Goal: Task Accomplishment & Management: Use online tool/utility

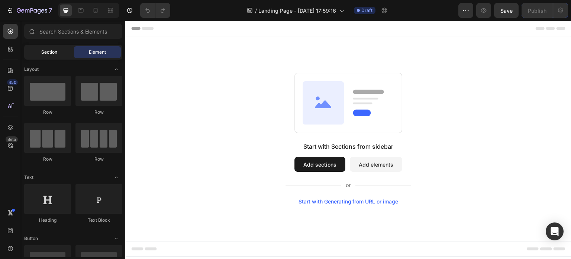
click at [49, 52] on span "Section" at bounding box center [49, 52] width 16 height 7
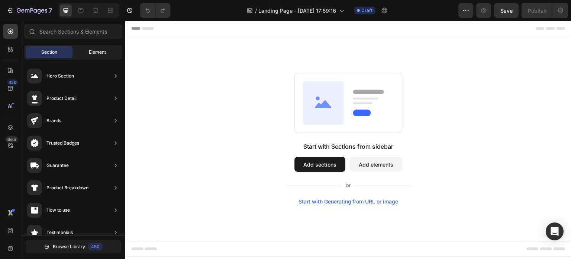
click at [97, 54] on span "Element" at bounding box center [97, 52] width 17 height 7
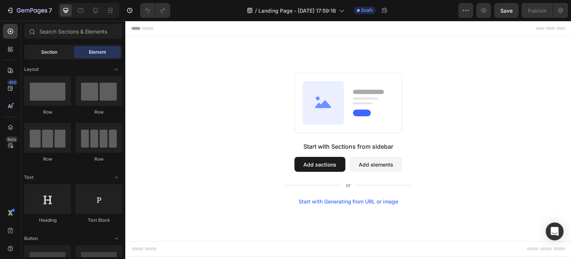
click at [61, 55] on div "Section" at bounding box center [49, 52] width 47 height 12
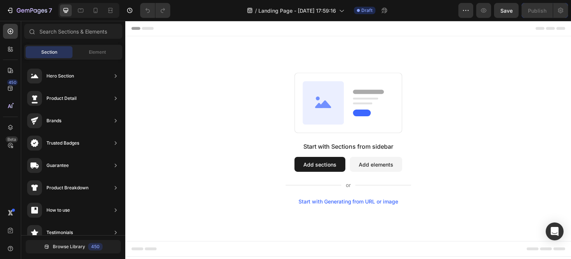
click at [315, 158] on button "Add sections" at bounding box center [320, 164] width 51 height 15
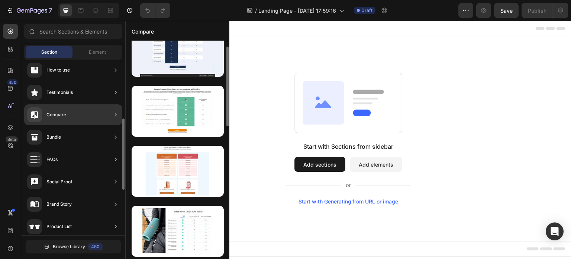
scroll to position [141, 0]
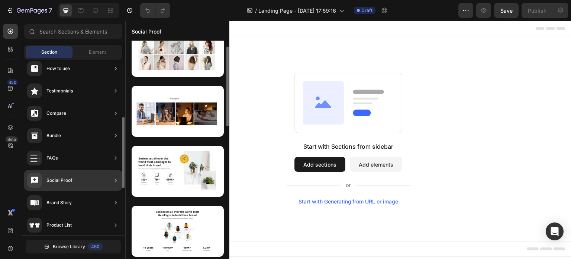
click at [56, 178] on div "Social Proof" at bounding box center [59, 179] width 26 height 7
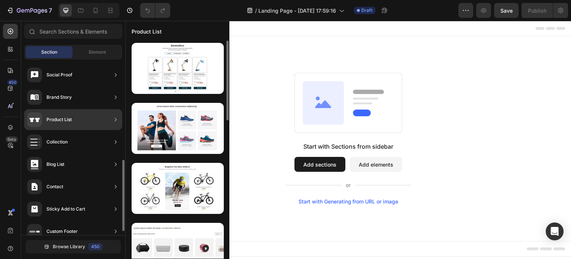
scroll to position [256, 0]
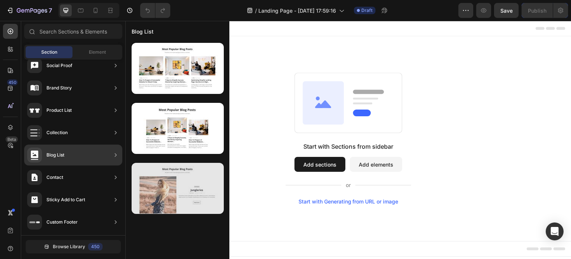
click at [181, 185] on div at bounding box center [178, 188] width 92 height 51
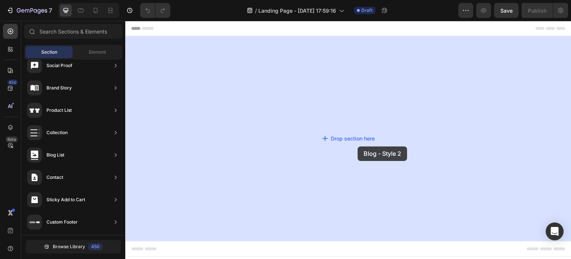
drag, startPoint x: 306, startPoint y: 206, endPoint x: 355, endPoint y: 147, distance: 76.6
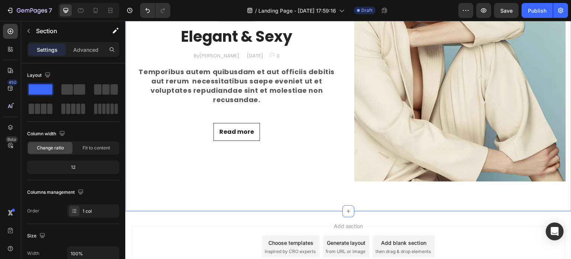
scroll to position [302, 0]
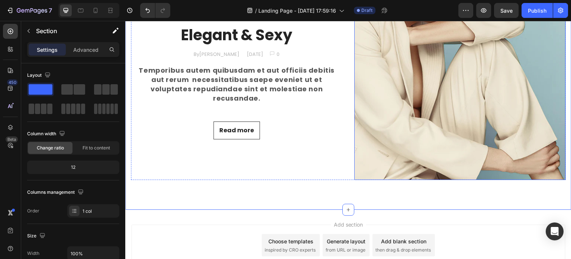
click at [378, 88] on img at bounding box center [460, 74] width 212 height 212
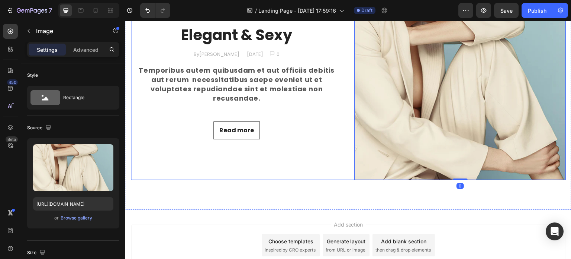
click at [304, 74] on div "Ecommerce Text block Row Elegant & Sexy Heading By [PERSON_NAME] Text block [DA…" at bounding box center [237, 74] width 212 height 212
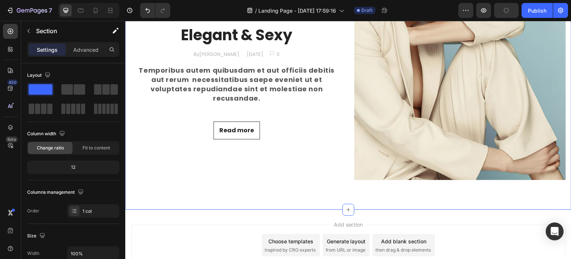
click at [313, 59] on div "Ecommerce Text block Row Elegant & Sexy Heading By [PERSON_NAME] Text block [DA…" at bounding box center [237, 74] width 212 height 212
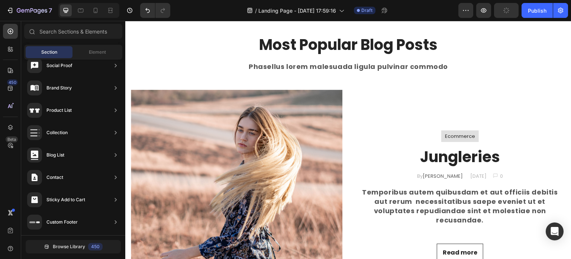
scroll to position [36, 0]
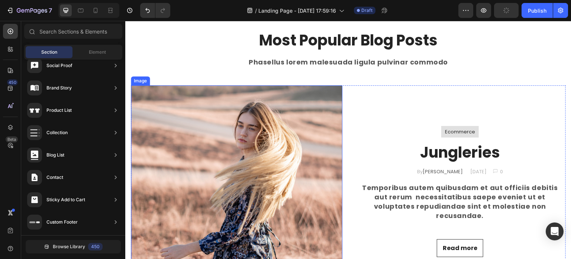
click at [305, 112] on img at bounding box center [237, 191] width 212 height 212
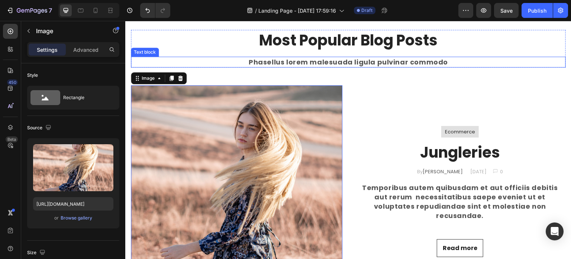
click at [394, 59] on p "Phasellus lorem malesuada ligula pulvinar commodo" at bounding box center [349, 61] width 434 height 9
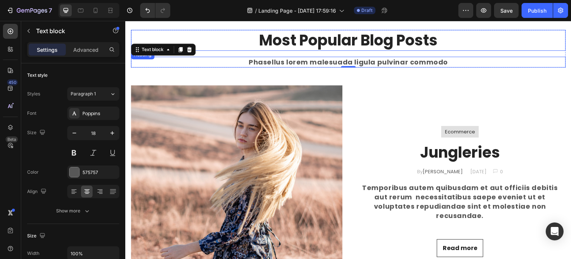
click at [292, 48] on p "Most Popular Blog Posts" at bounding box center [349, 39] width 434 height 19
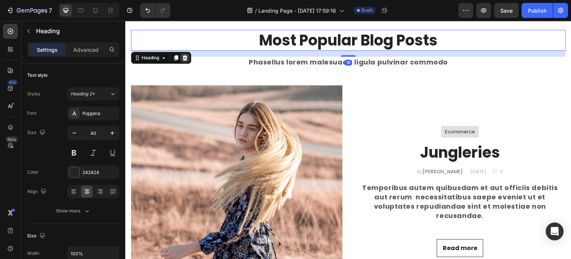
click at [184, 56] on icon at bounding box center [185, 57] width 5 height 5
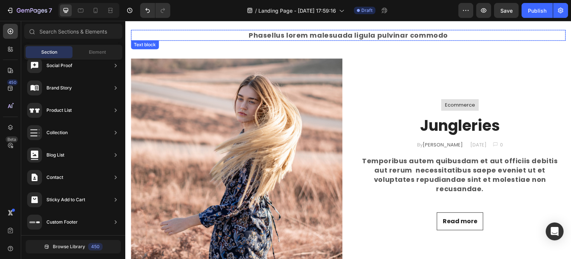
click at [212, 38] on p "Phasellus lorem malesuada ligula pulvinar commodo" at bounding box center [349, 34] width 434 height 9
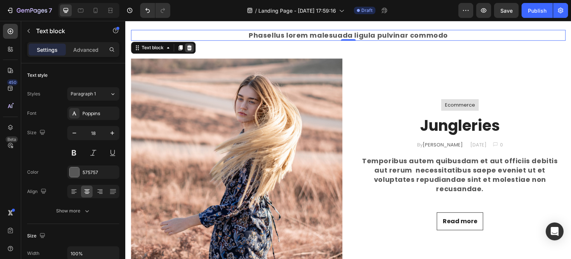
click at [191, 47] on icon at bounding box center [189, 48] width 6 height 6
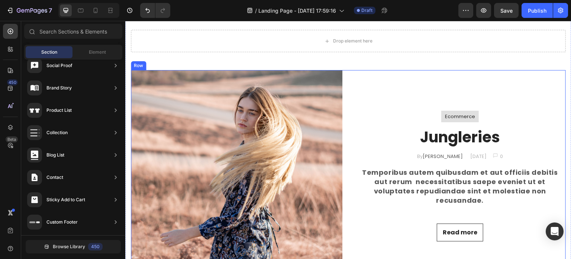
click at [404, 113] on div "Ecommerce Text block Row Jungleries Heading By [PERSON_NAME] Text block [DATE] …" at bounding box center [460, 176] width 212 height 212
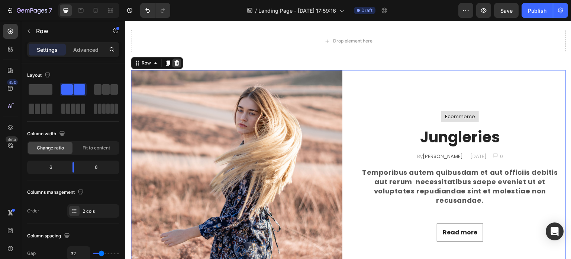
click at [175, 62] on icon at bounding box center [176, 62] width 5 height 5
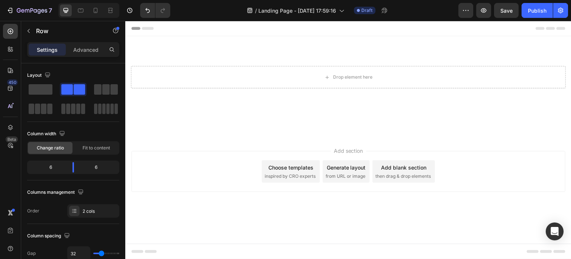
scroll to position [0, 0]
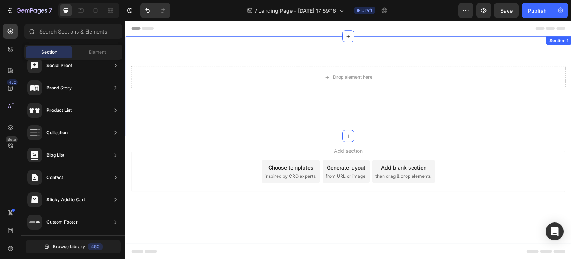
click at [240, 52] on div "Drop element here Row Section 1" at bounding box center [348, 86] width 446 height 100
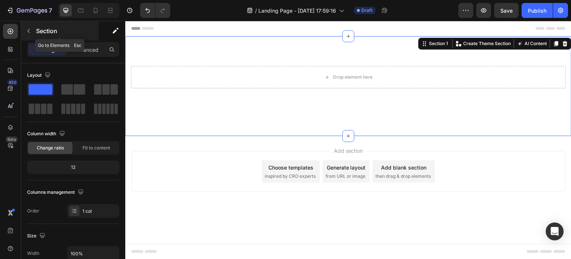
click at [30, 33] on icon "button" at bounding box center [29, 31] width 6 height 6
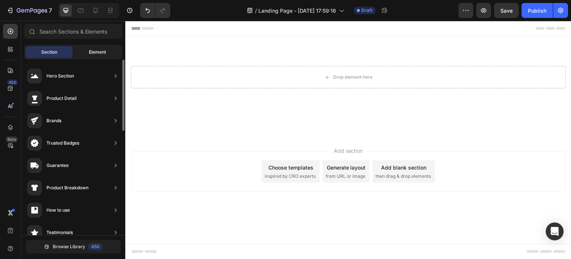
click at [95, 51] on span "Element" at bounding box center [97, 52] width 17 height 7
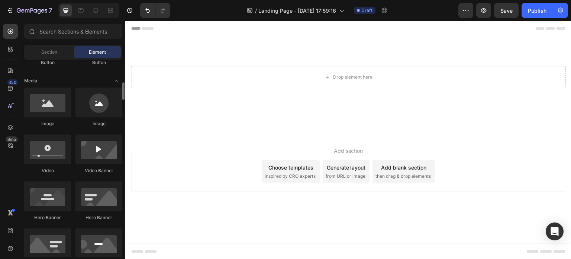
scroll to position [222, 0]
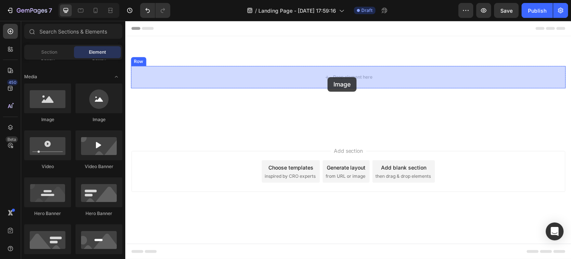
drag, startPoint x: 210, startPoint y: 84, endPoint x: 328, endPoint y: 77, distance: 117.8
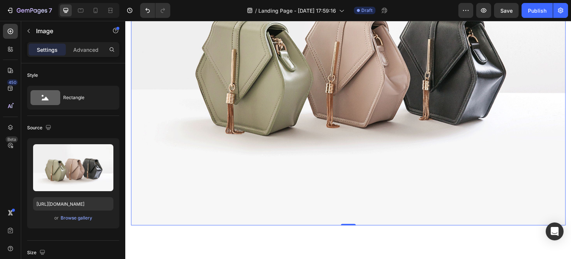
scroll to position [180, 0]
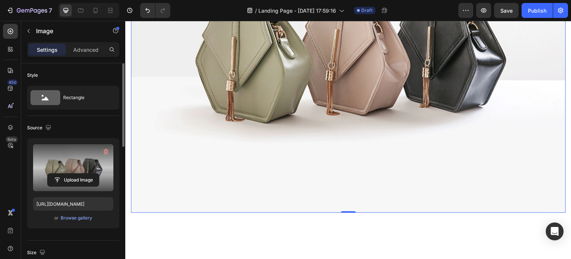
click at [82, 169] on label at bounding box center [73, 167] width 80 height 47
click at [82, 173] on input "file" at bounding box center [73, 179] width 51 height 13
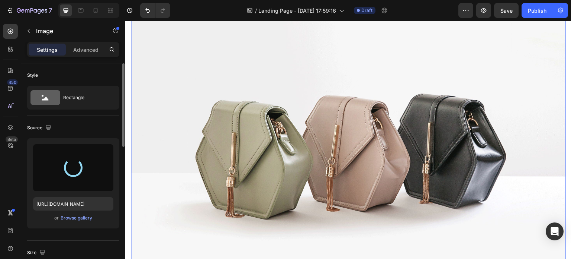
scroll to position [83, 0]
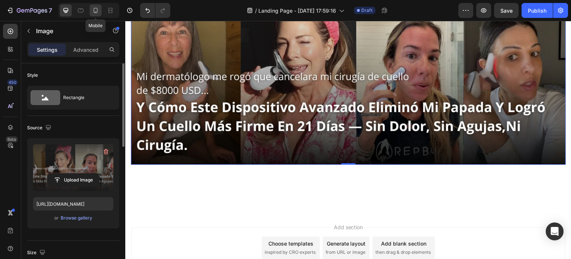
click at [92, 6] on div at bounding box center [96, 10] width 12 height 12
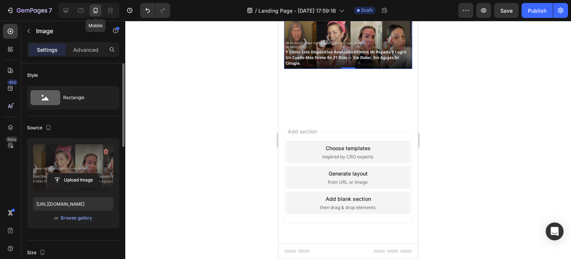
scroll to position [12, 0]
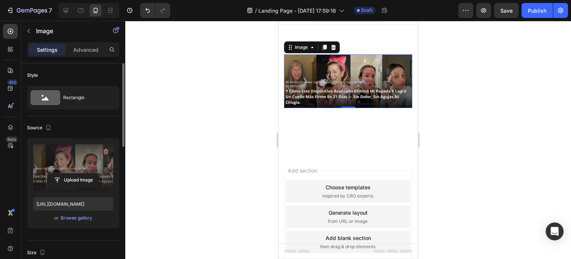
click at [74, 168] on label at bounding box center [73, 167] width 80 height 47
click at [74, 173] on input "file" at bounding box center [73, 179] width 51 height 13
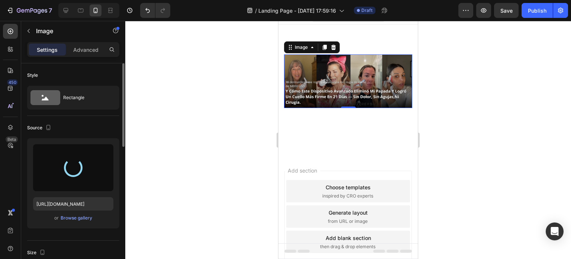
type input "[URL][DOMAIN_NAME]"
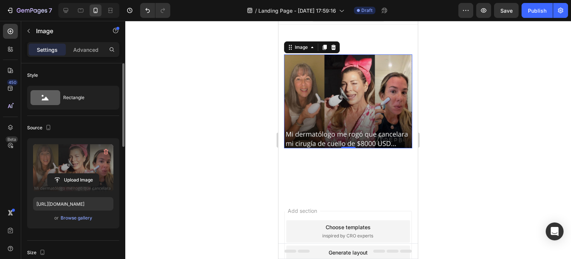
scroll to position [49, 0]
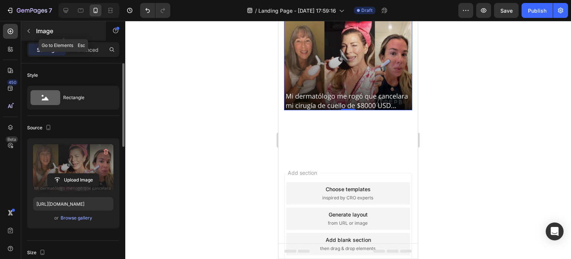
click at [26, 33] on icon "button" at bounding box center [29, 31] width 6 height 6
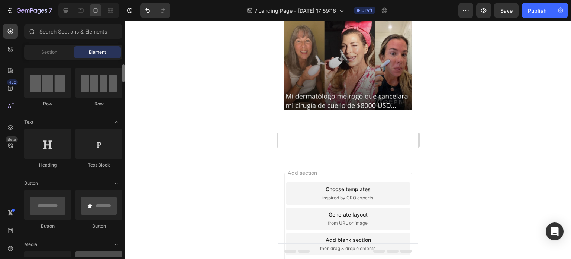
scroll to position [0, 0]
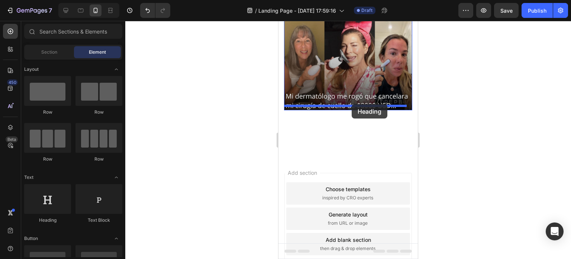
drag, startPoint x: 337, startPoint y: 220, endPoint x: 352, endPoint y: 104, distance: 117.4
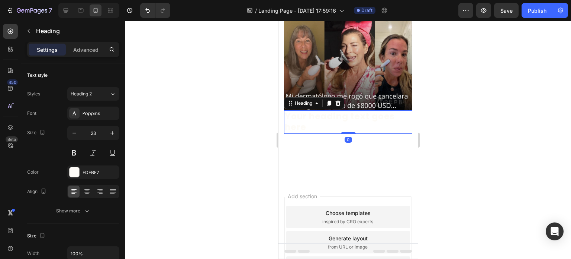
scroll to position [51, 0]
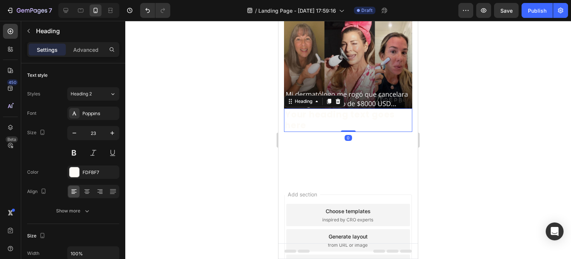
click at [332, 116] on h2 "Your heading text goes here" at bounding box center [348, 120] width 128 height 24
click at [332, 116] on p "Your heading text goes here" at bounding box center [348, 120] width 127 height 22
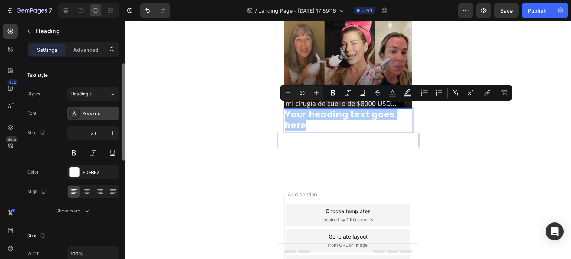
click at [91, 114] on div "Poppins" at bounding box center [100, 113] width 35 height 7
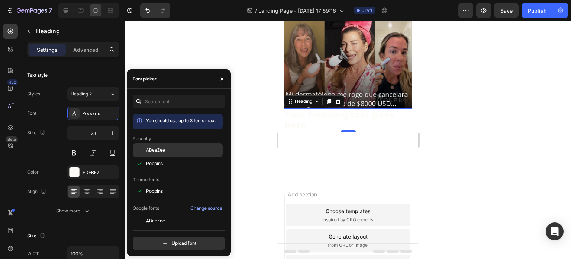
click at [163, 149] on span "ABeeZee" at bounding box center [155, 150] width 19 height 7
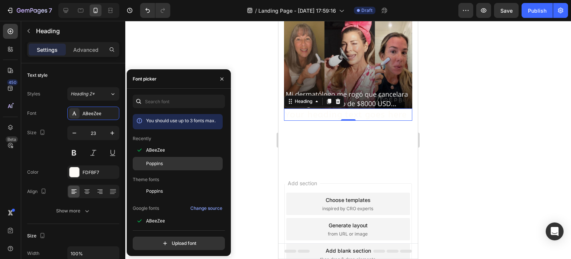
click at [152, 163] on span "Poppins" at bounding box center [154, 163] width 17 height 7
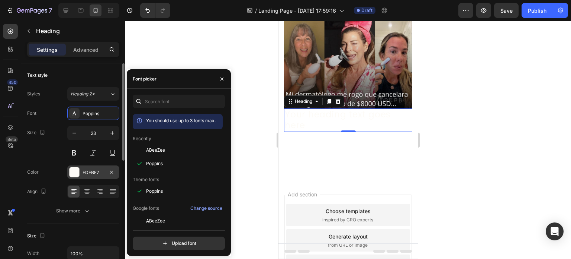
click at [79, 172] on div at bounding box center [75, 172] width 10 height 10
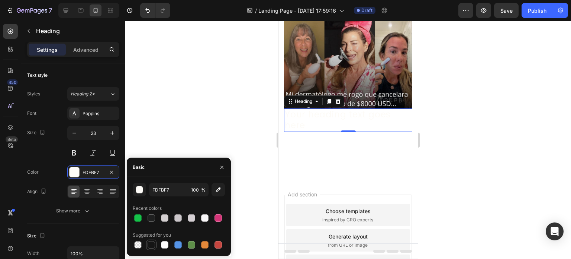
click at [151, 245] on div at bounding box center [151, 244] width 7 height 7
type input "151515"
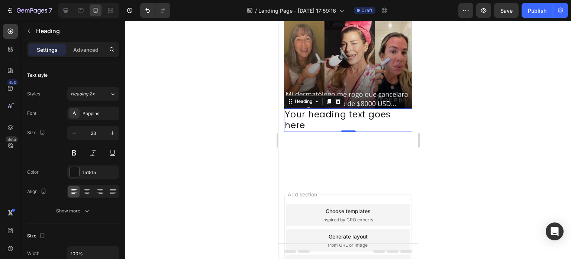
click at [321, 122] on p "Your heading text goes here" at bounding box center [348, 120] width 127 height 22
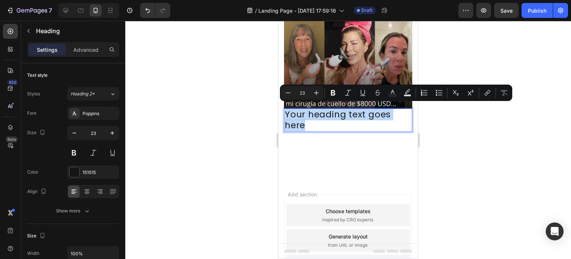
type input "11"
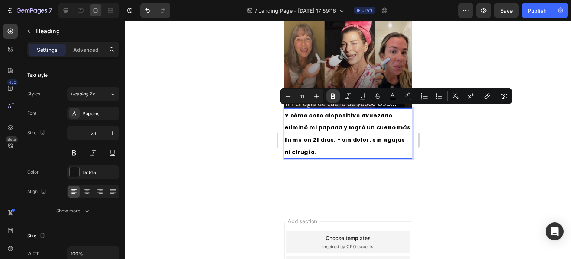
click at [332, 93] on icon "Editor contextual toolbar" at bounding box center [333, 95] width 7 height 7
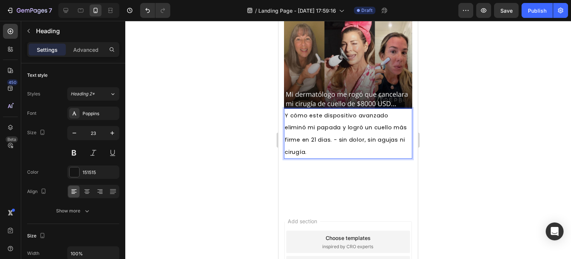
click at [330, 135] on span "Y cómo este dispositivo avanzado eliminó mi papada y logró un cuello más firme …" at bounding box center [346, 134] width 122 height 44
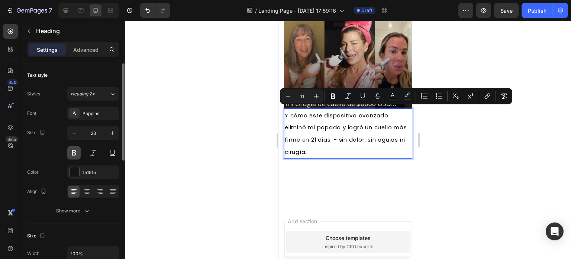
click at [73, 149] on button at bounding box center [73, 152] width 13 height 13
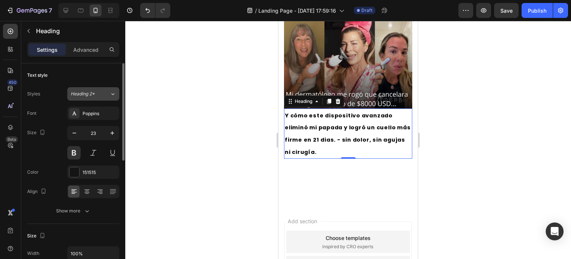
click at [110, 97] on icon at bounding box center [113, 93] width 6 height 7
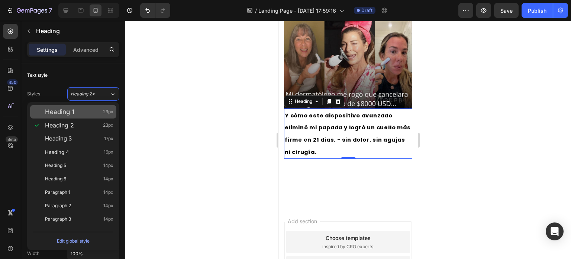
click at [79, 115] on div "Heading 1 29px" at bounding box center [79, 111] width 68 height 7
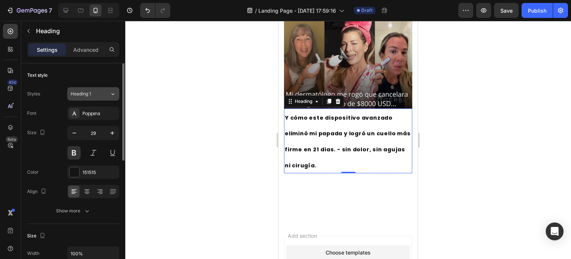
click at [108, 94] on div "Heading 1" at bounding box center [90, 93] width 39 height 7
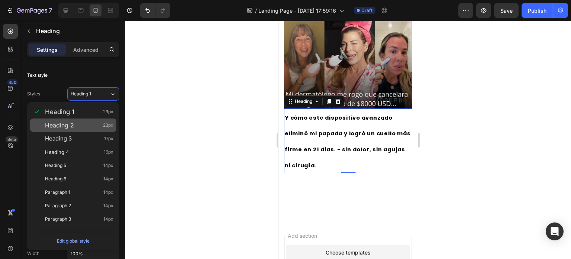
click at [90, 126] on div "Heading 2 23px" at bounding box center [79, 124] width 68 height 7
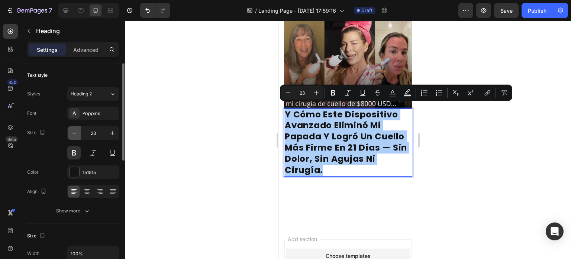
click at [74, 134] on icon "button" at bounding box center [74, 132] width 7 height 7
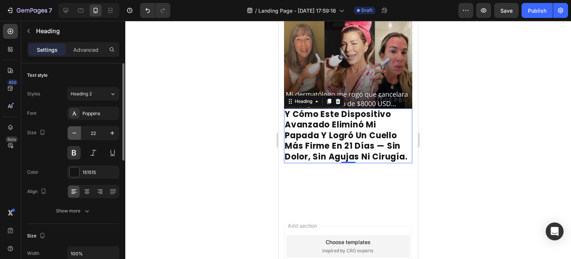
click at [74, 134] on icon "button" at bounding box center [74, 132] width 7 height 7
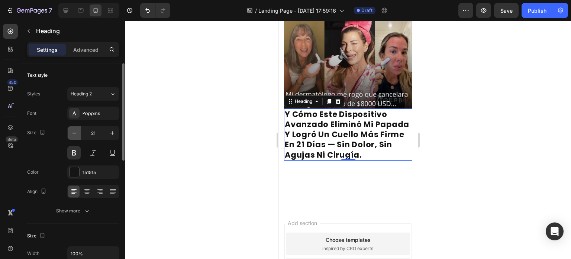
click at [74, 134] on icon "button" at bounding box center [74, 132] width 7 height 7
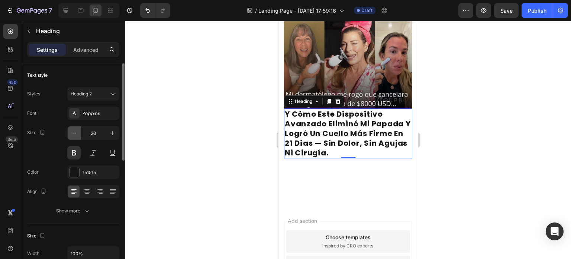
click at [75, 132] on icon "button" at bounding box center [75, 132] width 4 height 1
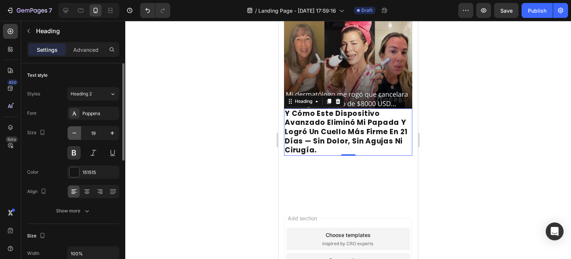
click at [75, 132] on icon "button" at bounding box center [75, 132] width 4 height 1
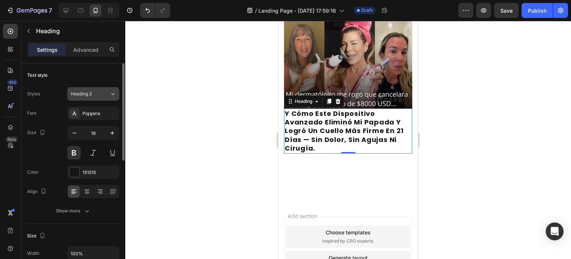
click at [102, 92] on div "Heading 2" at bounding box center [90, 93] width 39 height 7
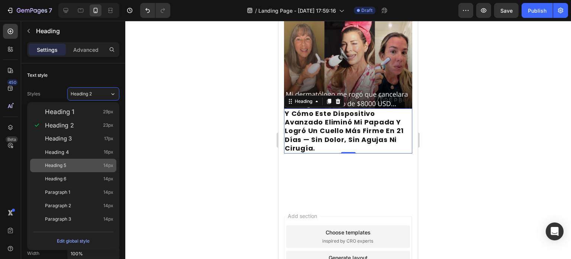
click at [89, 167] on div "Heading 5 14px" at bounding box center [79, 164] width 68 height 7
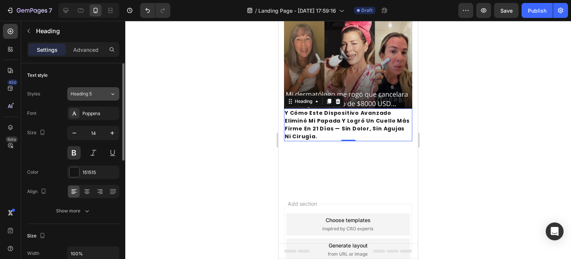
click at [113, 98] on button "Heading 5" at bounding box center [93, 93] width 52 height 13
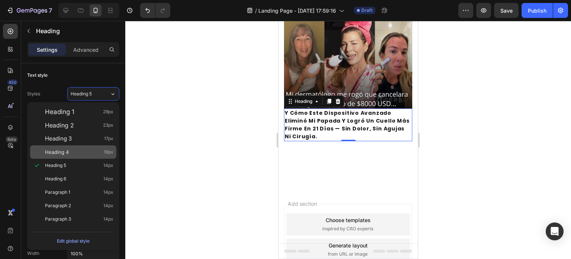
click at [77, 149] on div "Heading 4 16px" at bounding box center [79, 151] width 68 height 7
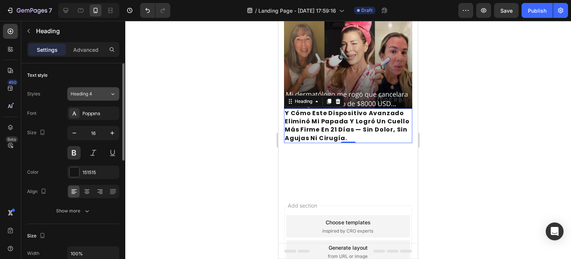
click at [112, 94] on icon at bounding box center [113, 93] width 6 height 7
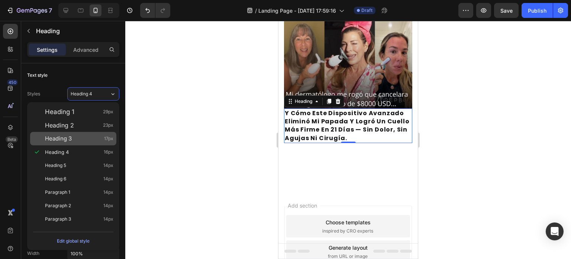
click at [82, 137] on div "Heading 3 17px" at bounding box center [79, 138] width 68 height 7
type input "17"
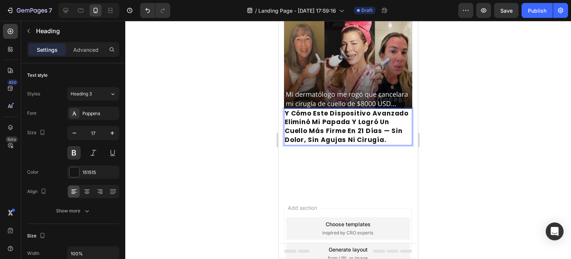
click at [353, 116] on p "Y Cómo Este Dispositivo Avanzado Eliminó Mi Papada Y Logró Un Cuello Más Firme …" at bounding box center [348, 126] width 127 height 35
click at [389, 127] on p "Y Cómo Este Dispositivo Avanzado Eliminó Mi Papada Y Logró Un Cuello Más Firme …" at bounding box center [348, 126] width 127 height 35
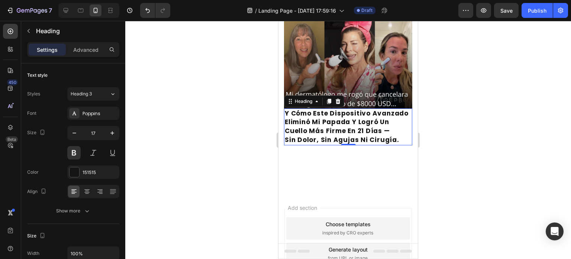
click at [484, 129] on div at bounding box center [348, 140] width 446 height 238
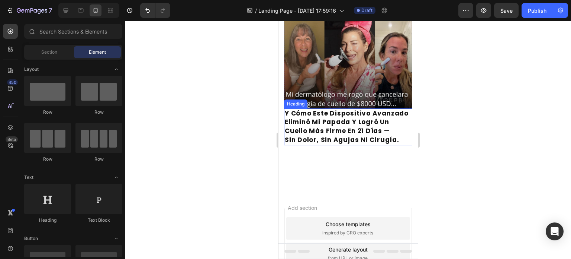
click at [365, 134] on p "Y Cómo Este Dispositivo Avanzado Eliminó Mi Papada Y Logró Un Cuello Más Firme …" at bounding box center [348, 126] width 127 height 35
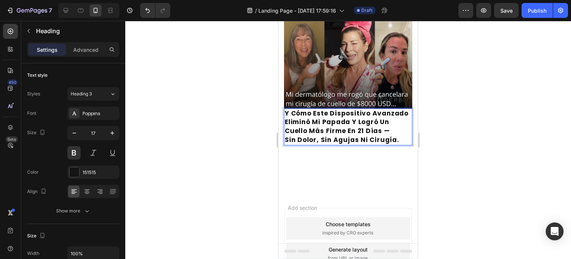
click at [289, 137] on p "Y Cómo Este Dispositivo Avanzado Eliminó Mi Papada Y Logró Un Cuello Más Firme …" at bounding box center [348, 126] width 127 height 35
click at [299, 136] on p "Y Cómo Este Dispositivo Avanzado Eliminó Mi Papada Y Logró Un Cuello Más Firme …" at bounding box center [348, 126] width 127 height 35
click at [324, 136] on p "Y Cómo Este Dispositivo Avanzado Eliminó Mi Papada Y Logró Un Cuello Más Firme …" at bounding box center [348, 126] width 127 height 35
click at [338, 136] on p "Y Cómo Este Dispositivo Avanzado Eliminó Mi Papada Y Logró Un Cuello Más Firme …" at bounding box center [348, 126] width 127 height 35
click at [362, 135] on p "Y Cómo Este Dispositivo Avanzado Eliminó Mi Papada Y Logró Un Cuello Más Firme …" at bounding box center [348, 126] width 127 height 35
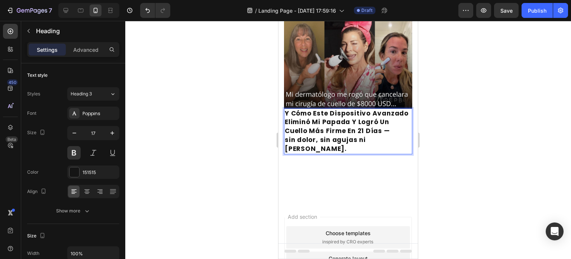
click at [369, 138] on p "Y Cómo Este Dispositivo Avanzado Eliminó Mi Papada Y Logró Un Cuello Más Firme …" at bounding box center [348, 131] width 127 height 44
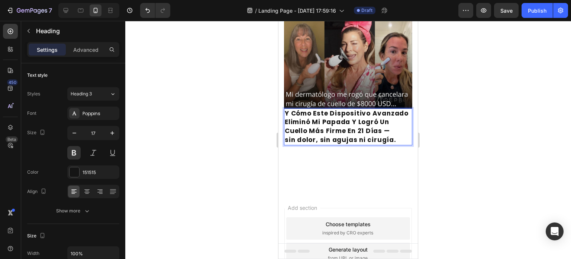
click at [447, 128] on div at bounding box center [348, 140] width 446 height 238
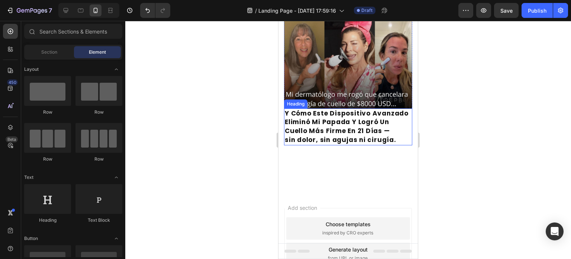
scroll to position [86, 0]
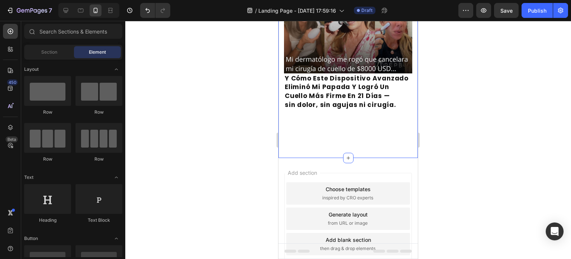
click at [317, 129] on div "Image Y Cómo Este Dispositivo Avanzado Eliminó Mi Papada Y Logró Un Cuello Más …" at bounding box center [348, 54] width 139 height 208
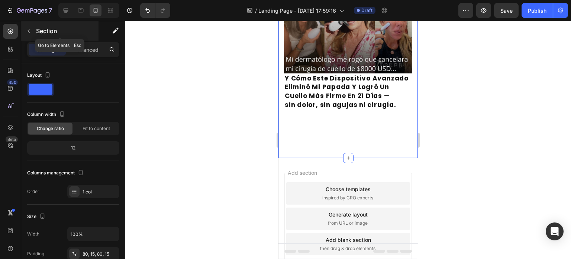
click at [28, 28] on icon "button" at bounding box center [29, 31] width 6 height 6
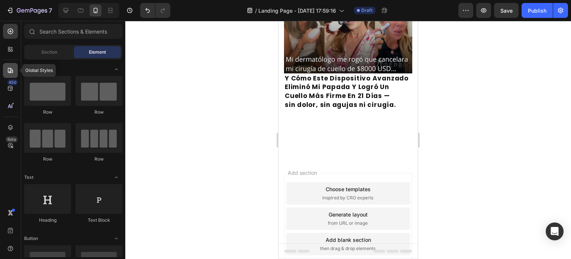
click at [7, 70] on icon at bounding box center [10, 70] width 7 height 7
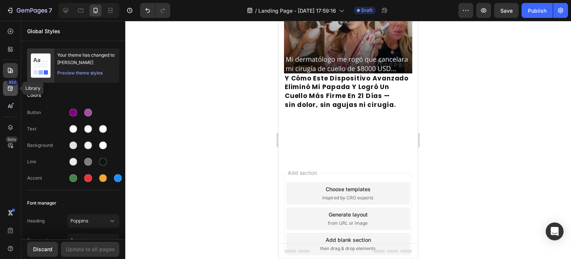
click at [7, 85] on icon at bounding box center [10, 87] width 7 height 7
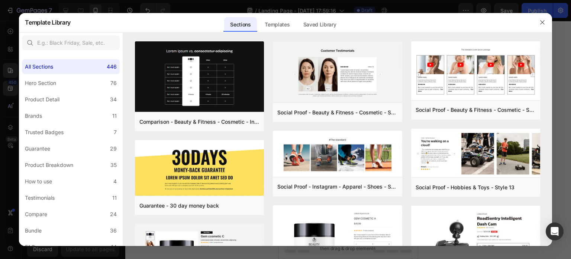
click at [10, 37] on div at bounding box center [285, 129] width 571 height 259
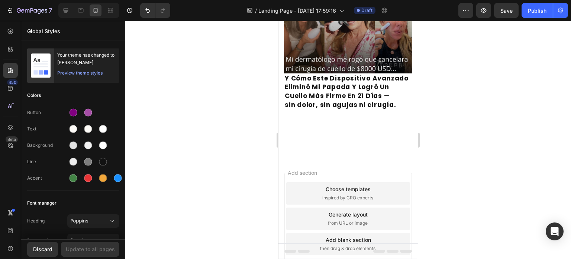
click at [0, 52] on div "450 Beta" at bounding box center [10, 140] width 21 height 238
click at [6, 49] on div at bounding box center [10, 49] width 15 height 15
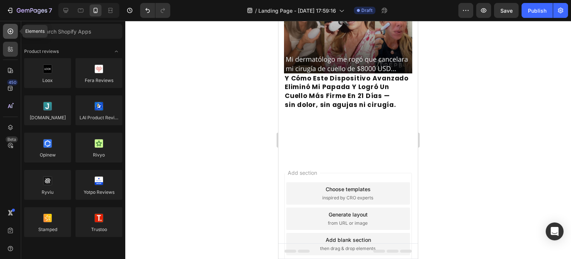
click at [9, 26] on div at bounding box center [10, 31] width 15 height 15
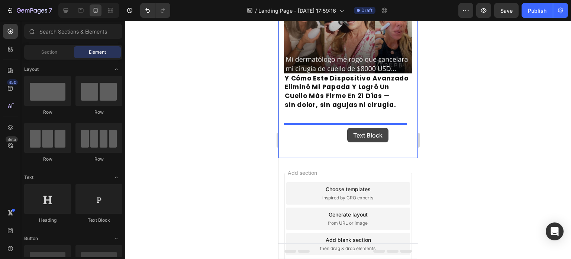
drag, startPoint x: 375, startPoint y: 220, endPoint x: 347, endPoint y: 128, distance: 96.2
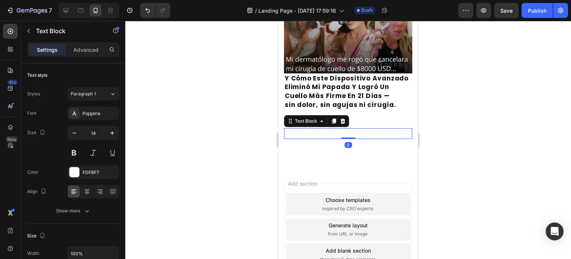
click at [301, 128] on div "Replace this text with your content" at bounding box center [348, 133] width 128 height 11
click at [301, 129] on p "Replace this text with your content" at bounding box center [348, 133] width 127 height 9
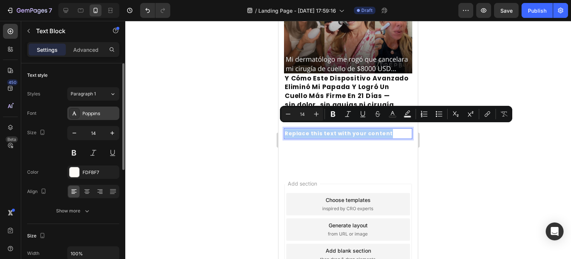
click at [94, 108] on div "Poppins" at bounding box center [93, 112] width 52 height 13
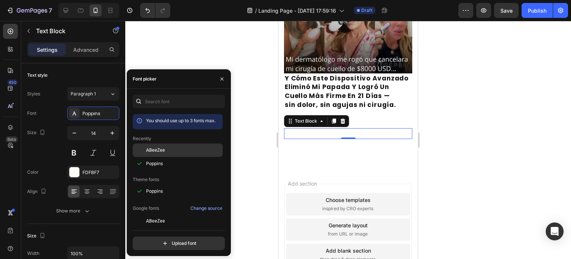
click at [160, 151] on span "ABeeZee" at bounding box center [155, 150] width 19 height 7
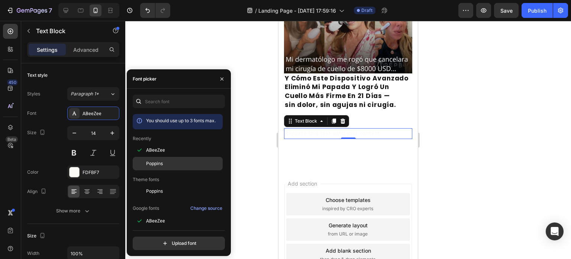
click at [157, 160] on span "Poppins" at bounding box center [154, 163] width 17 height 7
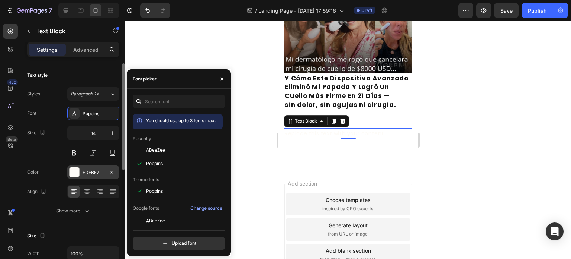
click at [76, 170] on div at bounding box center [75, 172] width 10 height 10
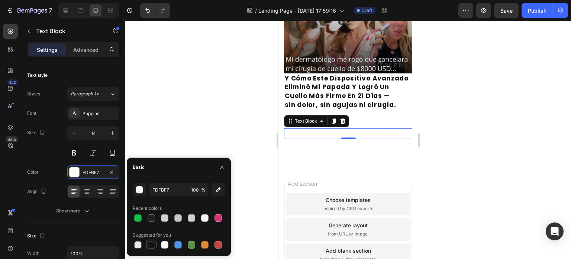
click at [150, 241] on div at bounding box center [151, 244] width 7 height 7
type input "151515"
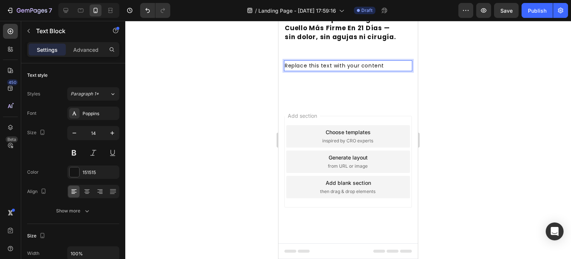
scroll to position [113, 0]
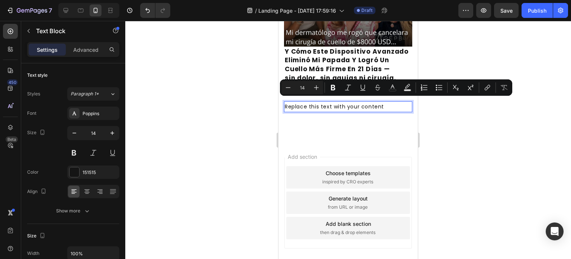
type input "11"
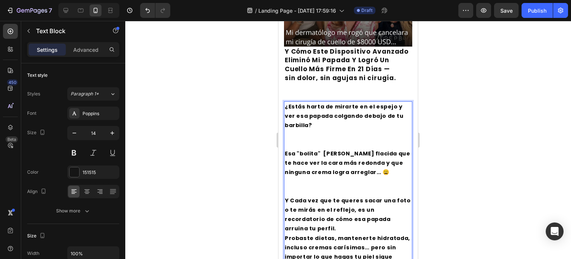
scroll to position [208, 0]
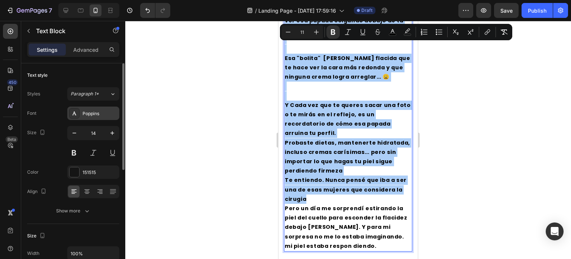
click at [97, 113] on div "Poppins" at bounding box center [100, 113] width 35 height 7
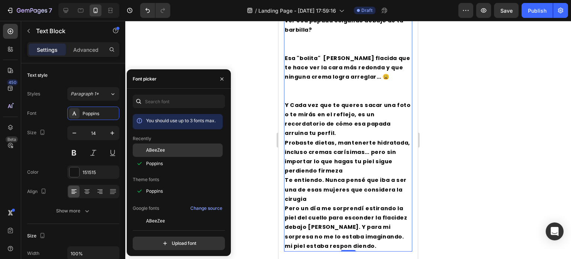
click at [151, 150] on span "ABeeZee" at bounding box center [155, 150] width 19 height 7
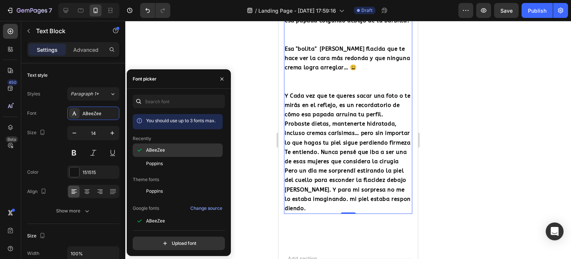
scroll to position [209, 0]
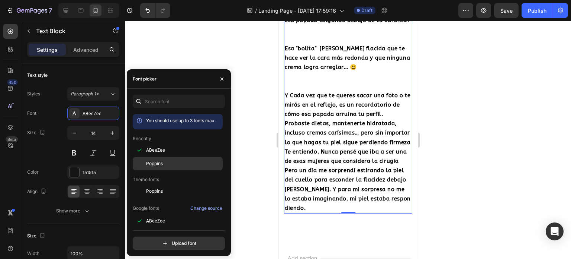
click at [147, 164] on span "Poppins" at bounding box center [154, 163] width 17 height 7
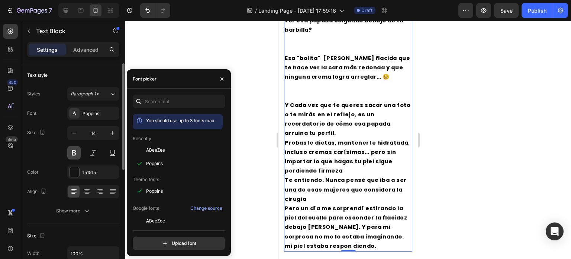
click at [71, 152] on button at bounding box center [73, 152] width 13 height 13
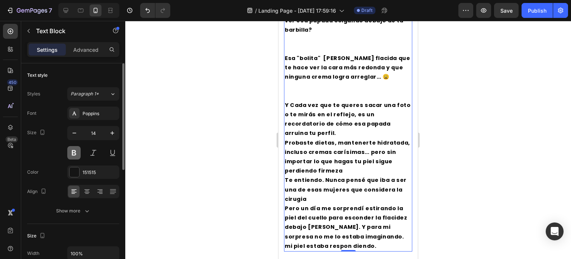
click at [71, 152] on button at bounding box center [73, 152] width 13 height 13
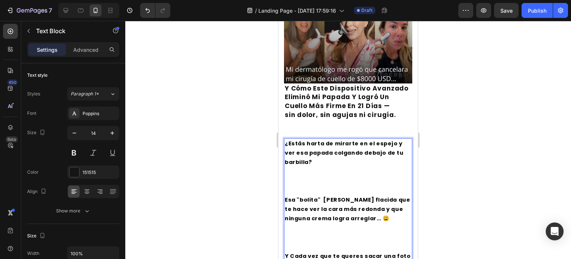
scroll to position [76, 0]
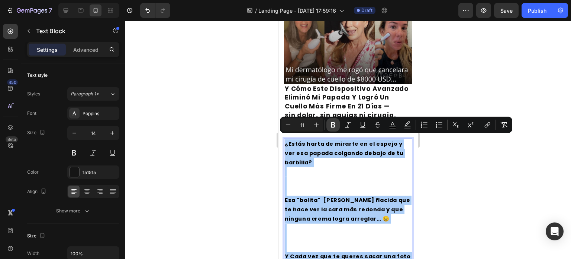
click at [333, 123] on icon "Editor contextual toolbar" at bounding box center [333, 124] width 7 height 7
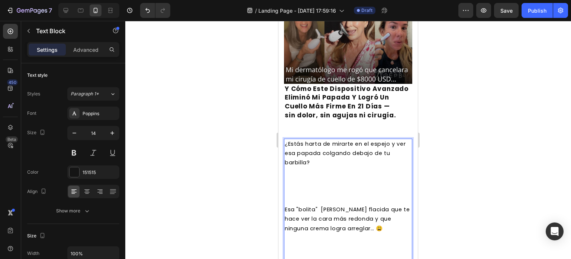
click at [327, 157] on p "¿Estás harta de mirarte en el espejo y ver esa papada colgando debajo de tu bar…" at bounding box center [348, 171] width 127 height 65
click at [296, 159] on span "¿Estás harta de mirarte en el espejo y ver esa papada colgando debajo de tu bar…" at bounding box center [345, 153] width 121 height 26
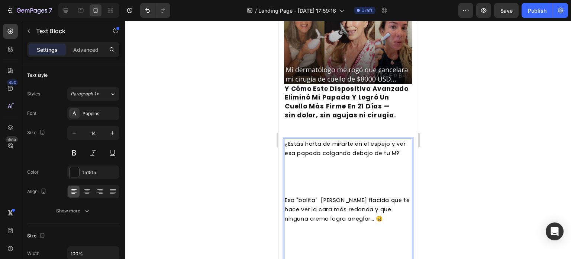
click at [292, 157] on span "¿Estás harta de mirarte en el espejo y ver esa papada colgando debajo de tu M?" at bounding box center [345, 148] width 121 height 17
click at [295, 157] on span "¿Estás harta de mirarte en el espejo y ver esa papada colgando debajo de tu Me?" at bounding box center [345, 148] width 121 height 17
click at [295, 157] on span "¿Estás harta de mirarte en el espejo y ver esa papada colgando debajo de tu Men…" at bounding box center [347, 148] width 124 height 17
click at [298, 157] on span "¿Estás harta de mirarte en el espejo y ver esa papada colgando debajo de tu Men…" at bounding box center [348, 148] width 126 height 17
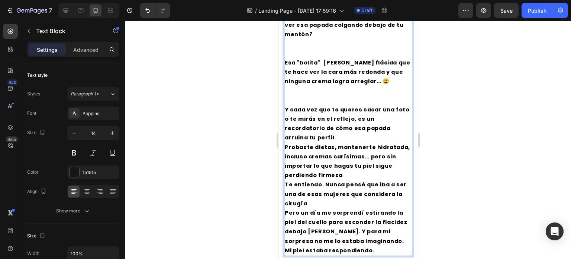
scroll to position [208, 0]
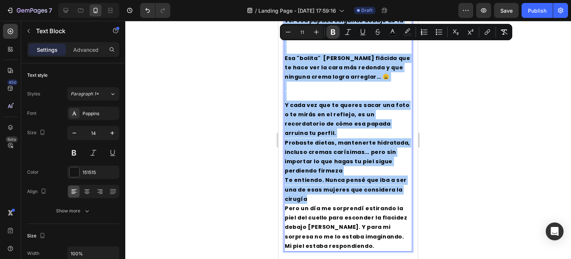
click at [331, 31] on icon "Editor contextual toolbar" at bounding box center [333, 32] width 4 height 6
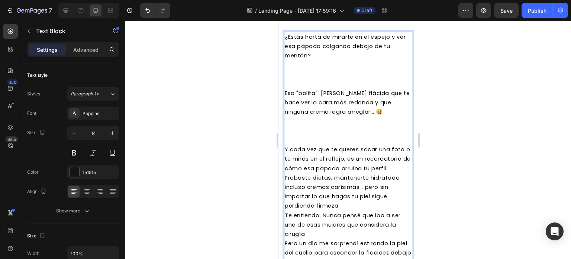
scroll to position [182, 0]
click at [304, 75] on p "¿Estás harta de mirarte en el espejo y ver esa papada colgando debajo de tu men…" at bounding box center [348, 61] width 127 height 56
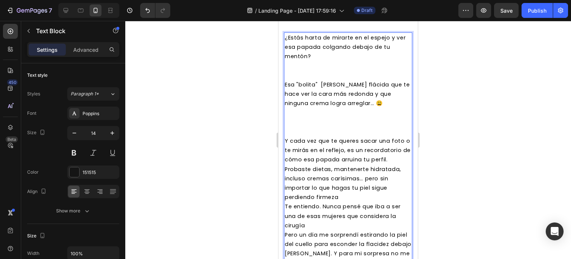
click at [304, 75] on p "¿Estás harta de mirarte en el espejo y ver esa papada colgando debajo de tu men…" at bounding box center [348, 56] width 127 height 47
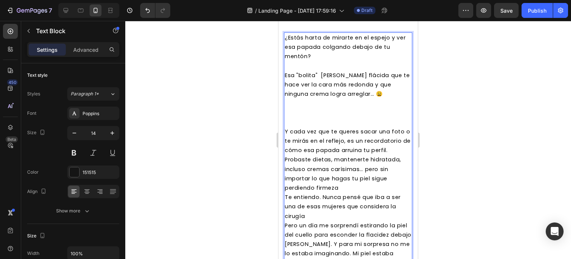
click at [303, 62] on p "¿Estás harta de mirarte en el espejo y ver esa papada colgando debajo de tu men…" at bounding box center [348, 52] width 127 height 38
click at [300, 120] on p "Esa "bolita" [PERSON_NAME] flácida que te hace ver la cara más redonda y que ni…" at bounding box center [348, 99] width 127 height 56
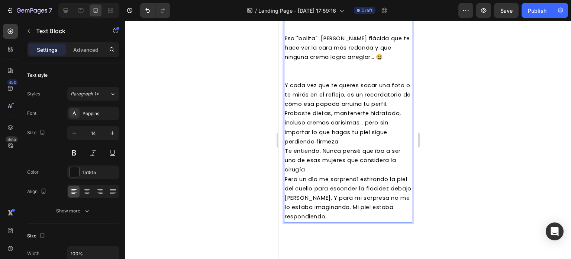
scroll to position [220, 0]
click at [334, 108] on p "Y cada vez que te queres sacar una foto o te mirás en el reflejo, es un recorda…" at bounding box center [348, 94] width 127 height 28
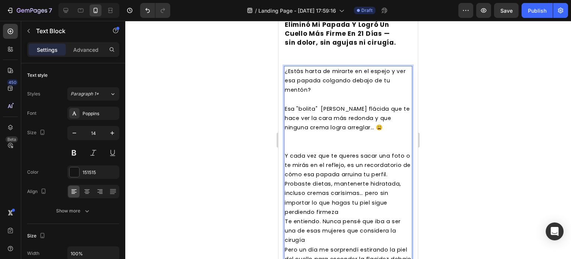
scroll to position [147, 0]
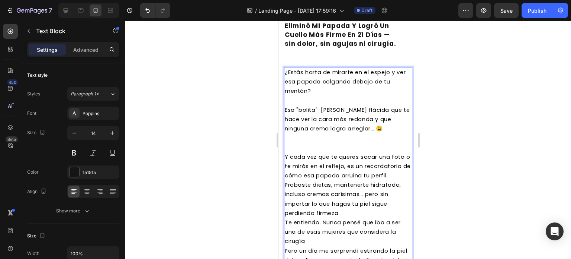
click at [390, 71] on span "¿Estás harta de mirarte en el espejo y ver esa papada colgando debajo de tu men…" at bounding box center [345, 81] width 121 height 26
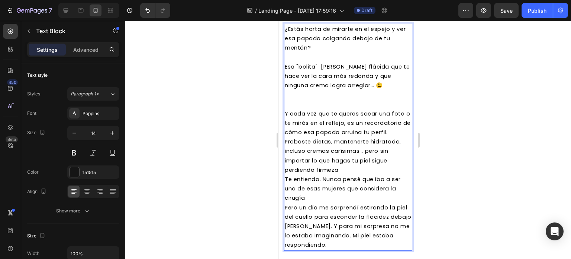
scroll to position [196, 0]
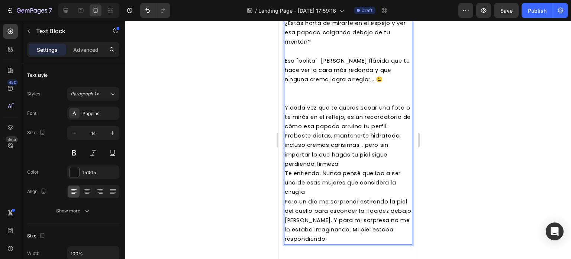
click at [351, 107] on span "Y cada vez que te queres sacar una foto o te mirás en el reflejo, es un recorda…" at bounding box center [348, 117] width 126 height 26
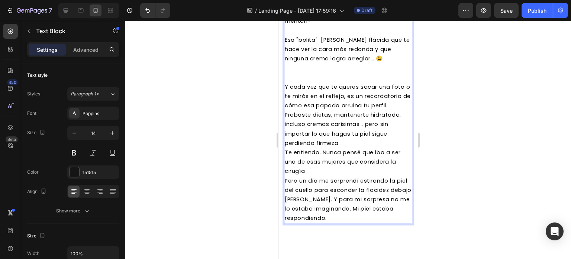
scroll to position [218, 0]
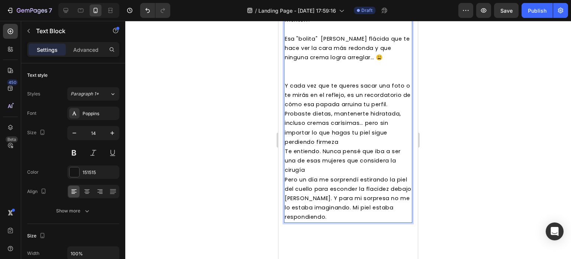
click at [338, 109] on p "Y cada vez que te queres sacar una foto o te mirás en el reflejo, es un recorda…" at bounding box center [348, 95] width 127 height 28
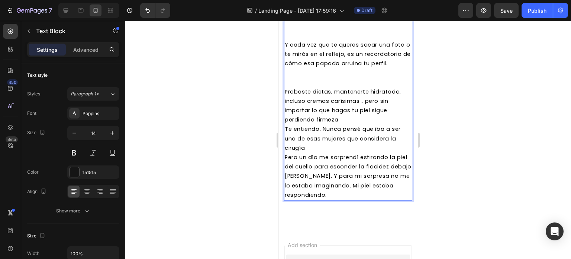
scroll to position [263, 0]
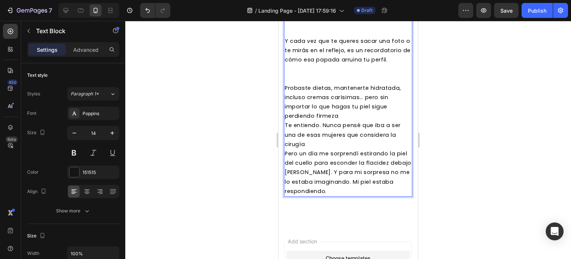
click at [357, 131] on p "Te entiendo. Nunca pensé que iba a ser una de esas mujeres que considera la cir…" at bounding box center [348, 135] width 127 height 28
click at [348, 121] on p "Probaste dietas, mantenerte hidratada, incluso cremas carísimas… pero sin impor…" at bounding box center [348, 102] width 127 height 38
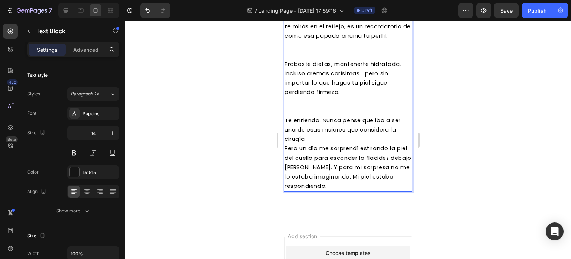
scroll to position [305, 0]
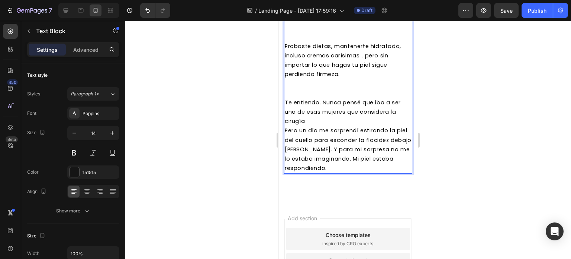
click at [318, 126] on p "Te entiendo. Nunca pensé que iba a ser una de esas mujeres que considera la cir…" at bounding box center [348, 112] width 127 height 28
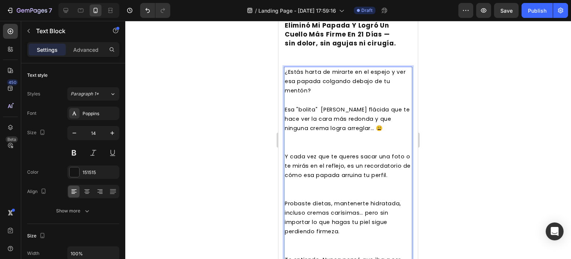
scroll to position [147, 0]
click at [322, 69] on span "¿Estás harta de mirarte en el espejo y ver esa papada colgando debajo de tu men…" at bounding box center [345, 81] width 121 height 26
click at [320, 91] on p "¿Estás harta de mirarte en el espejo y ver esa papada colgando debajo de tu men…" at bounding box center [348, 87] width 127 height 38
click at [318, 106] on span "Esa "bolita" [PERSON_NAME] flácida que te hace ver la cara más redonda y que ni…" at bounding box center [347, 119] width 125 height 26
click at [364, 107] on span "Esa "bolita" [PERSON_NAME] flácida que te hace ver la cara más redonda y que ni…" at bounding box center [347, 119] width 125 height 26
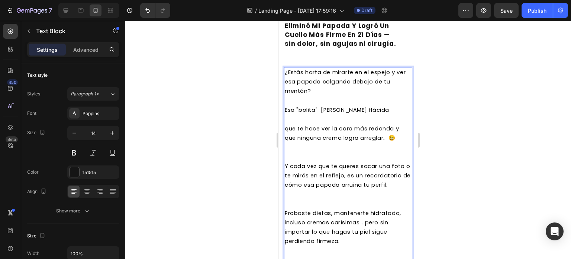
click at [396, 136] on span "que te hace ver la cara más redonda y que ninguna crema logra arreglar… 😩" at bounding box center [342, 133] width 114 height 17
click at [342, 190] on p "Y cada vez que te queres sacar una foto o te mirás en el reflejo, es un recorda…" at bounding box center [348, 175] width 127 height 28
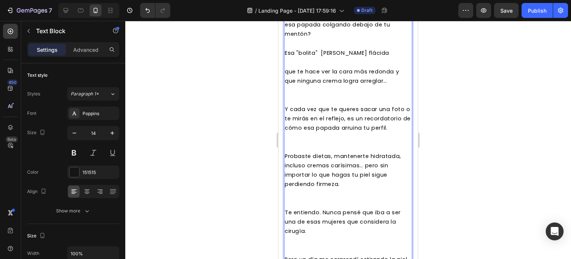
scroll to position [205, 0]
click at [349, 188] on p "Probaste dietas, mantenerte hidratada, incluso cremas carísimas… pero sin impor…" at bounding box center [348, 170] width 127 height 38
click at [366, 176] on span "Probaste dietas, mantenerte hidratada, incluso cremas carísimas… pero sin impor…" at bounding box center [343, 169] width 116 height 36
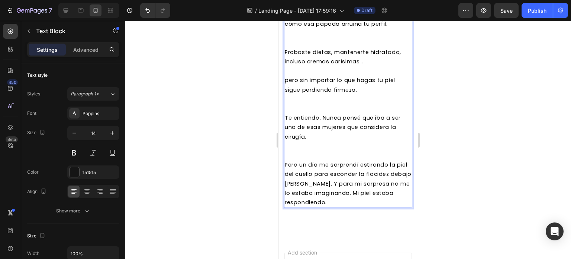
scroll to position [308, 0]
click at [322, 130] on span "Te entiendo. Nunca pensé que iba a ser una de esas mujeres que considera la cir…" at bounding box center [343, 127] width 116 height 26
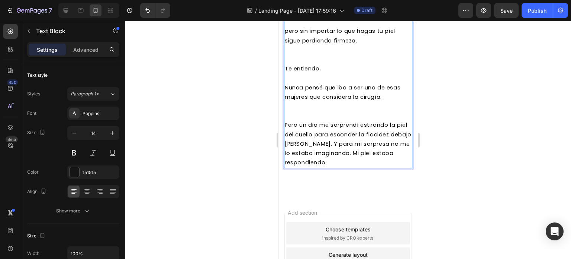
scroll to position [359, 0]
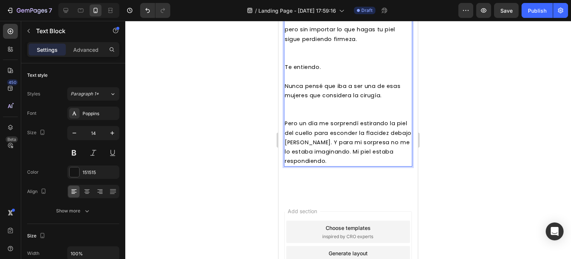
click at [389, 100] on p "Nunca pensé que iba a ser una de esas mujeres que considera la cirugía." at bounding box center [348, 90] width 127 height 19
click at [402, 144] on p "Pero un día me sorprendí estirando la piel del cuello para esconder la flacidez…" at bounding box center [348, 142] width 127 height 47
click at [343, 153] on span "Pero un día me sorprendí estirando la piel del cuello para esconder la flacidez…" at bounding box center [348, 141] width 127 height 45
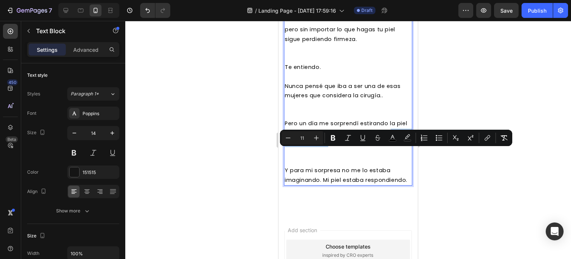
drag, startPoint x: 347, startPoint y: 152, endPoint x: 286, endPoint y: 150, distance: 60.3
click at [286, 147] on p "Pero un día me sorprendí estirando la piel del cuello para esconder la flacidez…" at bounding box center [348, 133] width 127 height 28
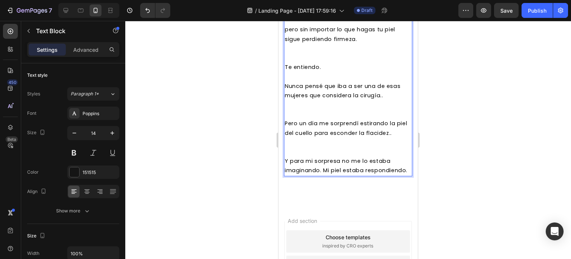
click at [323, 174] on span "Y para mi sorpresa no me lo estaba imaginando. Mi piel estaba respondiendo." at bounding box center [346, 165] width 123 height 17
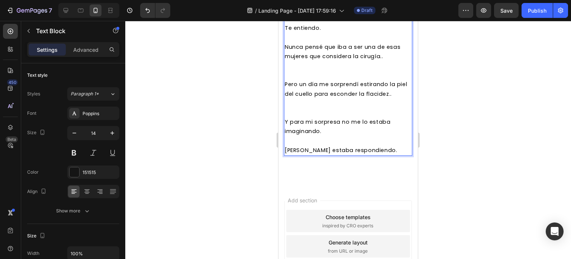
scroll to position [418, 0]
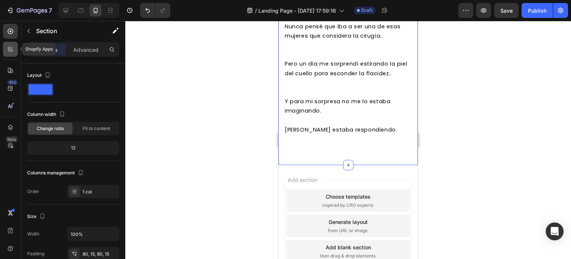
click at [7, 46] on icon at bounding box center [10, 48] width 7 height 7
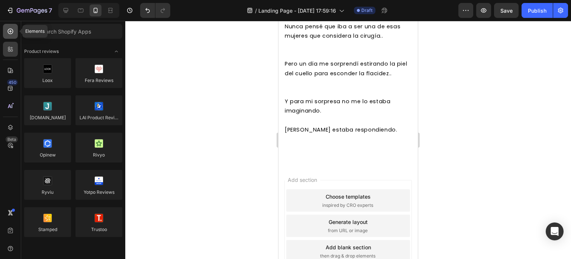
click at [12, 26] on div at bounding box center [10, 31] width 15 height 15
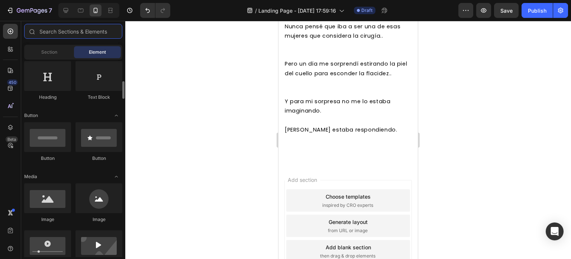
scroll to position [135, 0]
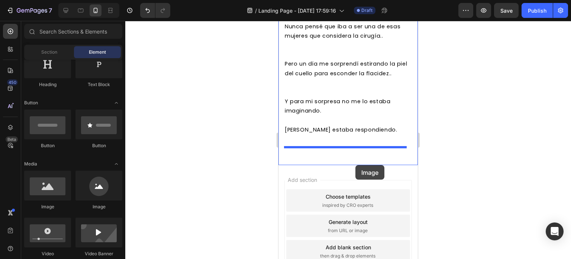
drag, startPoint x: 322, startPoint y: 209, endPoint x: 356, endPoint y: 165, distance: 55.6
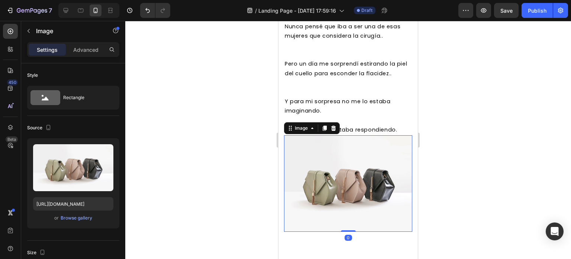
click at [329, 177] on img at bounding box center [348, 183] width 128 height 96
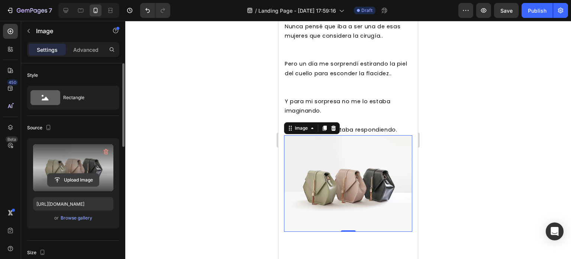
click at [65, 179] on input "file" at bounding box center [73, 179] width 51 height 13
click at [60, 170] on label at bounding box center [73, 167] width 80 height 47
click at [60, 173] on input "file" at bounding box center [73, 179] width 51 height 13
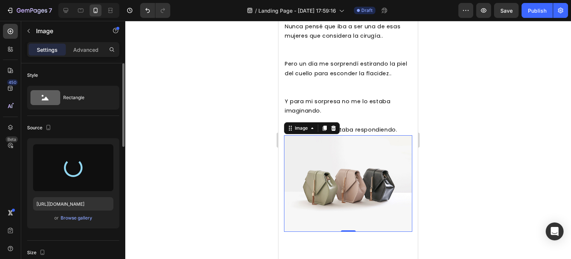
type input "[URL][DOMAIN_NAME]"
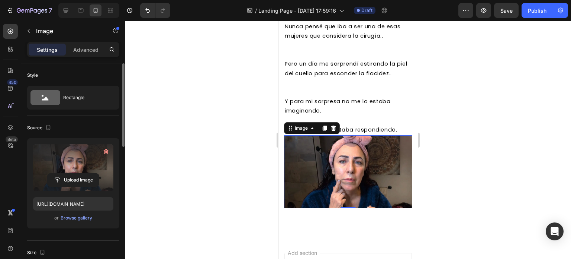
click at [346, 175] on img at bounding box center [348, 171] width 128 height 73
click at [45, 99] on icon at bounding box center [45, 99] width 7 height 4
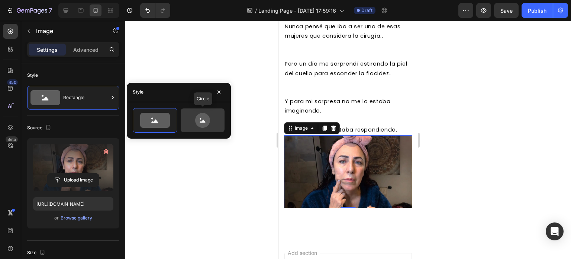
click at [195, 117] on icon at bounding box center [202, 120] width 35 height 15
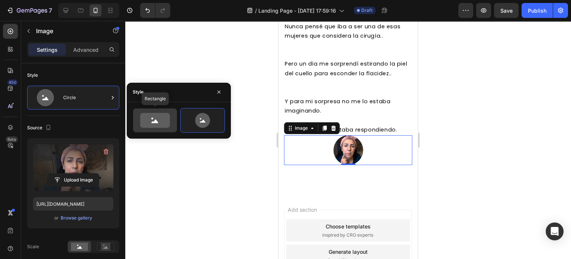
click at [161, 120] on icon at bounding box center [155, 120] width 30 height 15
type input "100"
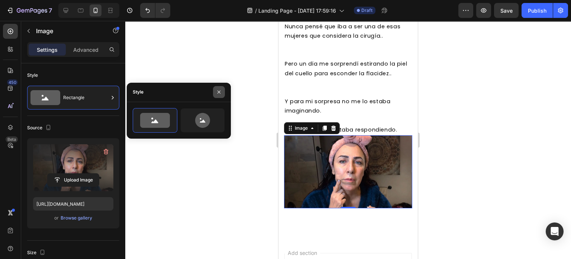
click at [216, 94] on icon "button" at bounding box center [219, 92] width 6 height 6
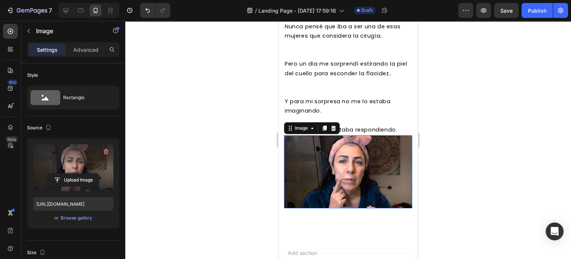
click at [455, 83] on div at bounding box center [348, 140] width 446 height 238
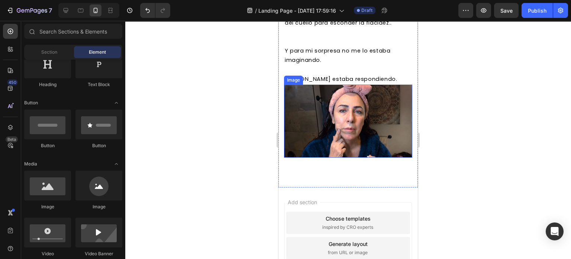
scroll to position [475, 0]
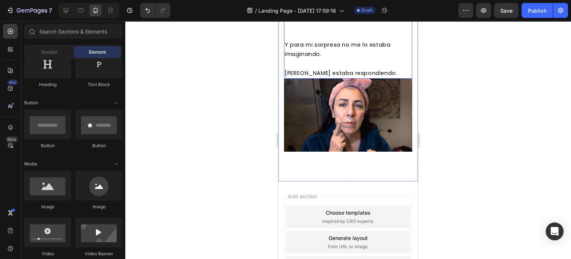
click at [317, 68] on p "Rich Text Editor. Editing area: main" at bounding box center [348, 63] width 127 height 9
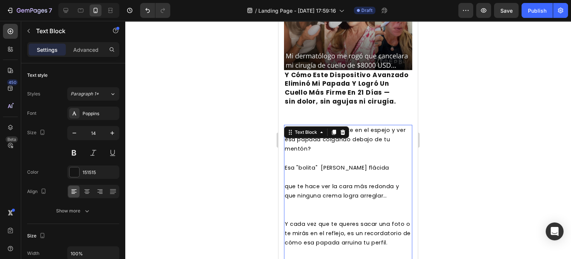
scroll to position [87, 0]
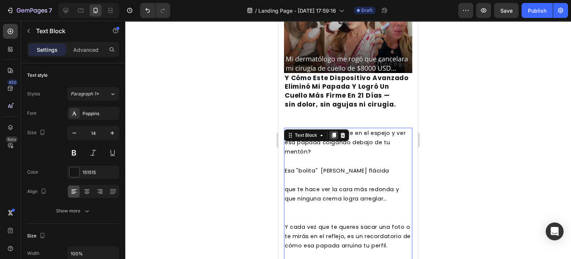
click at [331, 132] on icon at bounding box center [334, 135] width 6 height 6
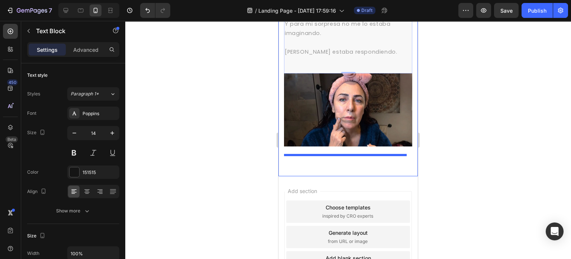
scroll to position [881, 0]
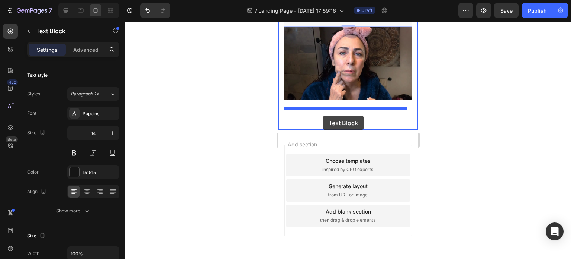
drag, startPoint x: 290, startPoint y: 37, endPoint x: 323, endPoint y: 115, distance: 84.7
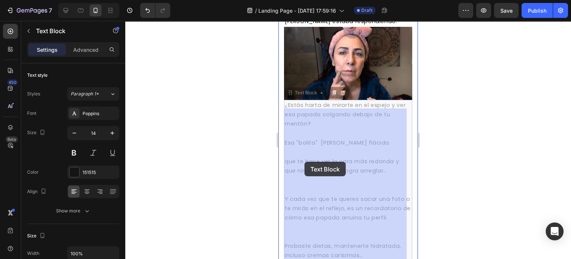
drag, startPoint x: 303, startPoint y: 102, endPoint x: 305, endPoint y: 161, distance: 59.9
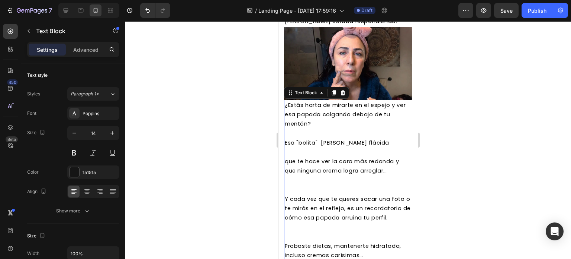
click at [308, 119] on span "¿Estás harta de mirarte en el espejo y ver esa papada colgando debajo de tu men…" at bounding box center [345, 114] width 121 height 26
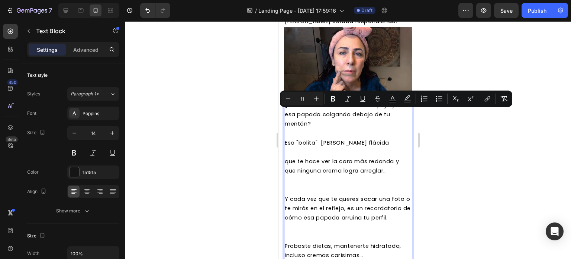
click at [326, 136] on p "¿Estás harta de mirarte en el espejo y ver esa papada colgando debajo de tu men…" at bounding box center [348, 119] width 127 height 38
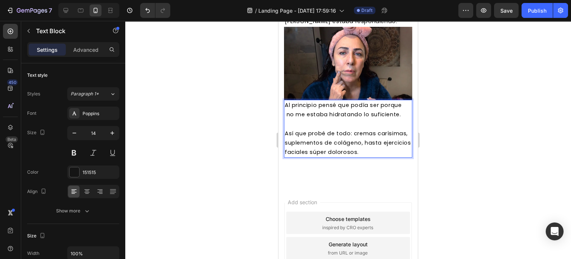
click at [354, 143] on span "Así que probé de todo: cremas carísimas, suplementos de colágeno, hasta ejercic…" at bounding box center [348, 142] width 126 height 26
click at [349, 157] on p "Así que probé de todo: -cremas carísimas, suplementos de colágeno, hasta ejerci…" at bounding box center [348, 143] width 127 height 28
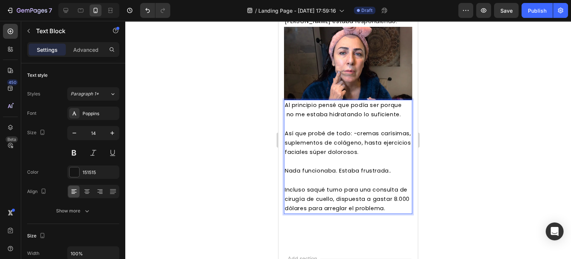
click at [391, 175] on p "Nada funcionaba. Estaba frustrada.." at bounding box center [348, 170] width 127 height 9
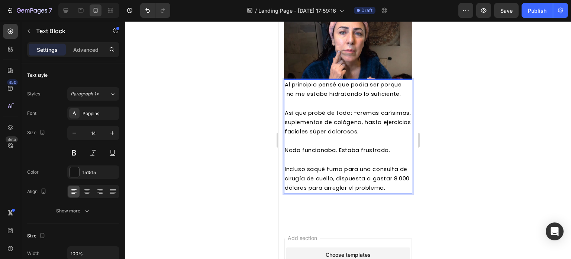
scroll to position [547, 0]
click at [404, 192] on p "Incluso saqué turno para una consulta de cirugía de cuello, dispuesta a gastar …" at bounding box center [348, 178] width 127 height 28
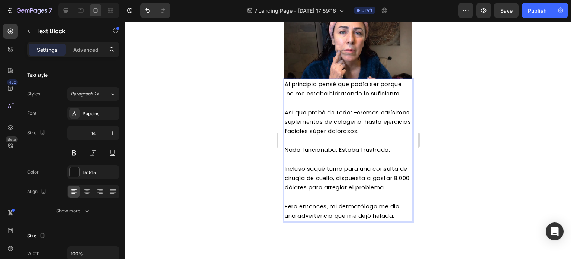
click at [212, 126] on div at bounding box center [348, 140] width 446 height 238
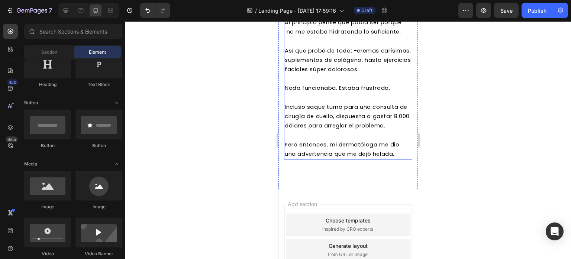
scroll to position [611, 0]
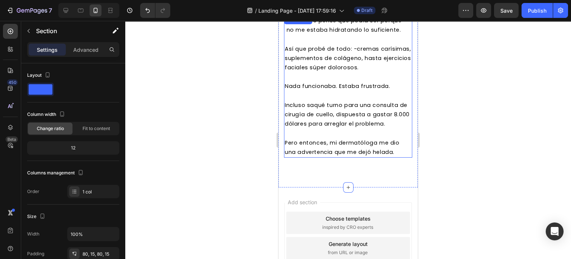
click at [339, 127] on span "Incluso saqué turno para una consulta de cirugía de cuello, dispuesta a gastar …" at bounding box center [347, 114] width 125 height 26
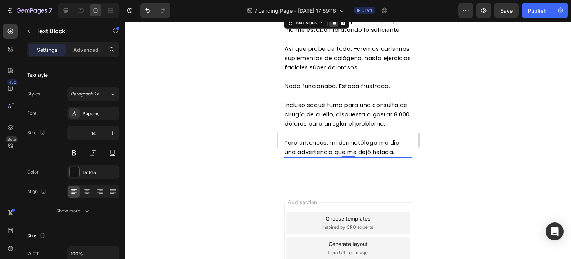
click at [333, 26] on icon at bounding box center [334, 23] width 6 height 6
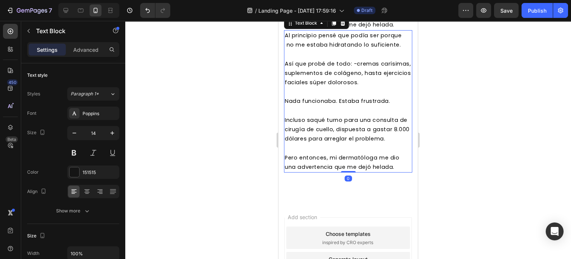
scroll to position [742, 0]
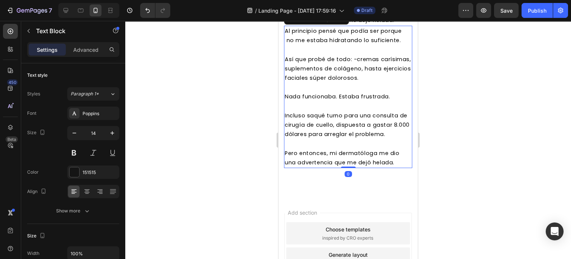
click at [315, 54] on p at bounding box center [348, 49] width 127 height 9
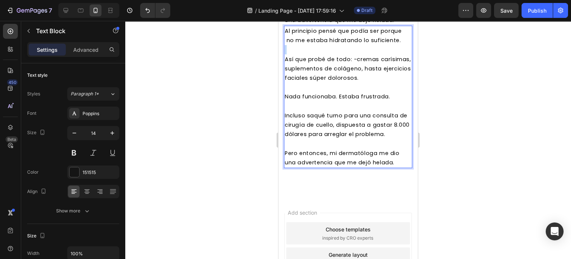
click at [315, 54] on p "Rich Text Editor. Editing area: main" at bounding box center [348, 49] width 127 height 9
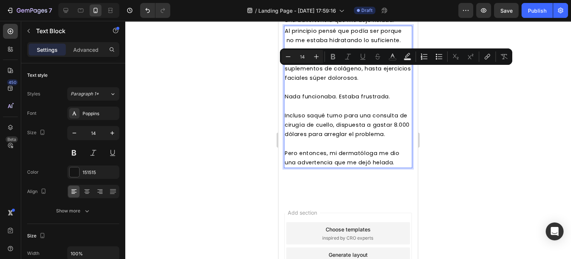
click at [325, 92] on p "Rich Text Editor. Editing area: main" at bounding box center [348, 87] width 127 height 9
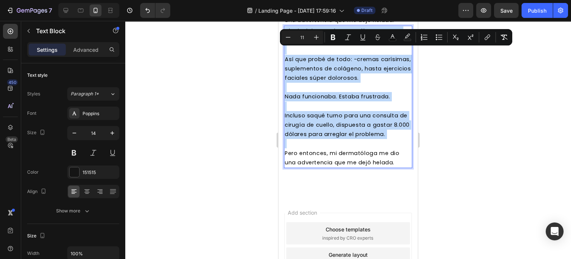
scroll to position [741, 0]
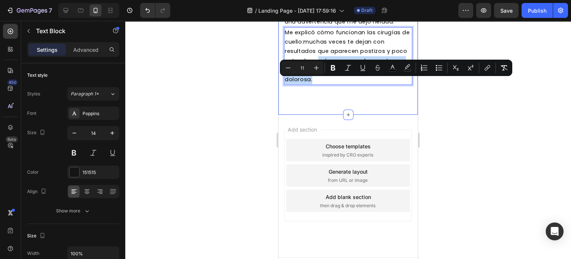
drag, startPoint x: 320, startPoint y: 83, endPoint x: 351, endPoint y: 108, distance: 40.0
click at [318, 83] on span "Me explicó cómo funcionan las cirugías de cuello:muchas veces te dejan con resu…" at bounding box center [347, 56] width 125 height 54
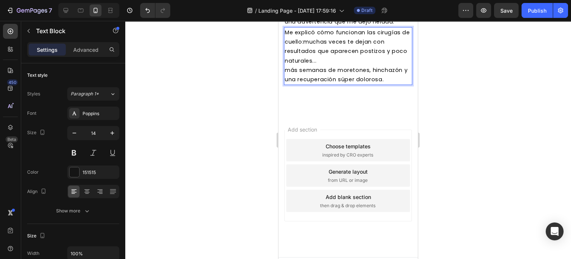
scroll to position [742, 0]
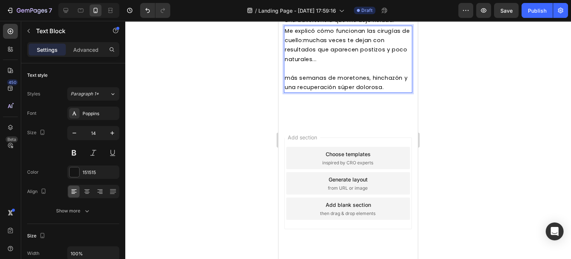
click at [397, 92] on p "más semanas de moretones, hinchazón y una recuperación súper dolorosa." at bounding box center [348, 82] width 127 height 19
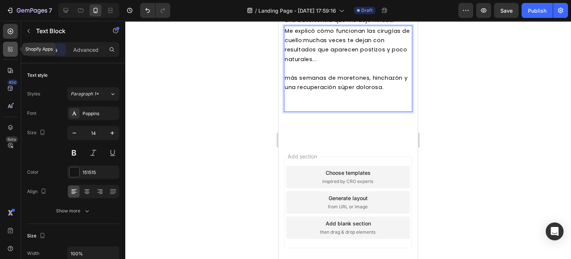
click at [4, 50] on div at bounding box center [10, 49] width 15 height 15
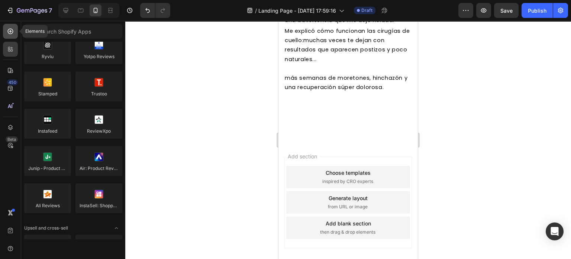
click at [6, 32] on div at bounding box center [10, 31] width 15 height 15
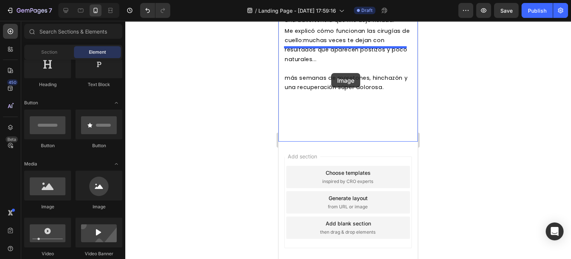
drag, startPoint x: 326, startPoint y: 206, endPoint x: 331, endPoint y: 73, distance: 133.3
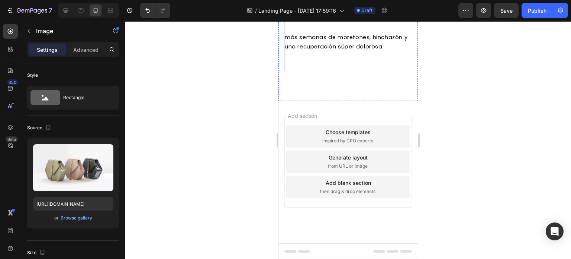
scroll to position [819, 0]
click at [383, 61] on p "Rich Text Editor. Editing area: main" at bounding box center [348, 55] width 127 height 9
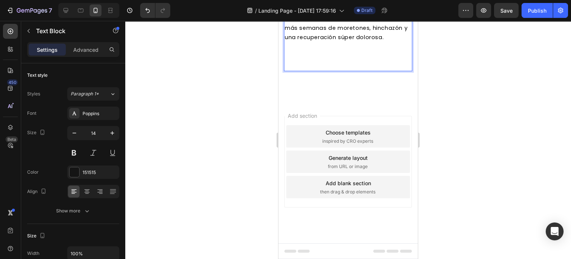
click at [394, 42] on p "más semanas de moretones, hinchazón y una recuperación súper dolorosa." at bounding box center [348, 32] width 127 height 19
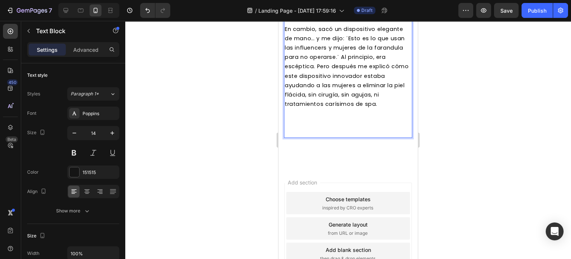
click at [335, 108] on span "En cambio, sacó un dispositivo elegante de mano… y me dijo: ¨Esto es lo que usa…" at bounding box center [347, 66] width 124 height 83
click at [317, 108] on span "En cambio, sacó un dispositivo elegante de mano… y me dijo: ¨Esto es lo que usa…" at bounding box center [347, 66] width 124 height 83
click at [344, 108] on span "En cambio, sacó un dispositivo elegante de mano… y me dijo: ¨Esto es lo que usa…" at bounding box center [347, 66] width 124 height 83
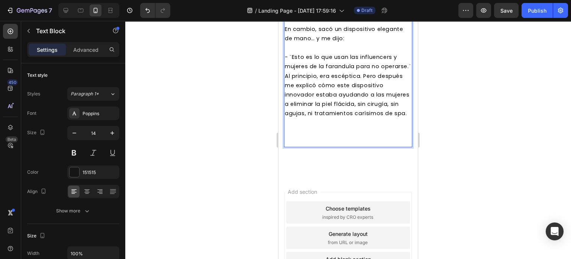
click at [315, 117] on span "- ¨Esto es lo que usan las influencers y mujeres de la farandula para no operar…" at bounding box center [348, 85] width 126 height 64
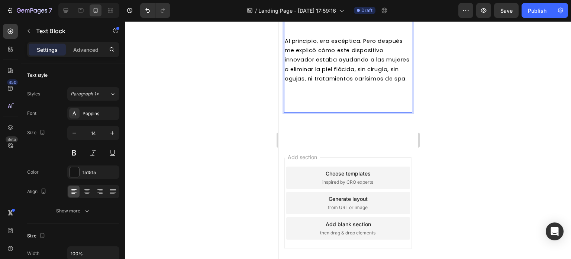
scroll to position [876, 0]
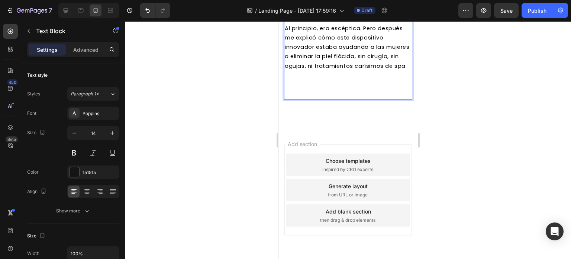
click at [354, 80] on p "Rich Text Editor. Editing area: main" at bounding box center [348, 75] width 127 height 9
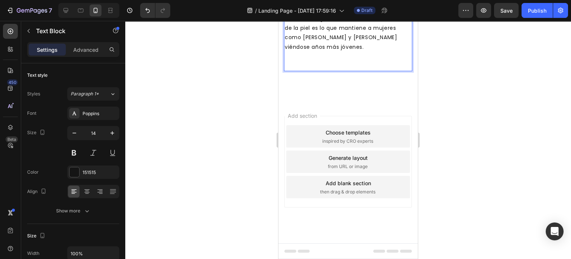
scroll to position [964, 0]
click at [22, 28] on div "Text Block" at bounding box center [63, 30] width 85 height 19
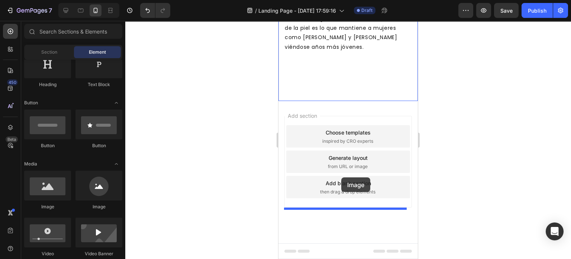
drag, startPoint x: 315, startPoint y: 208, endPoint x: 341, endPoint y: 177, distance: 40.9
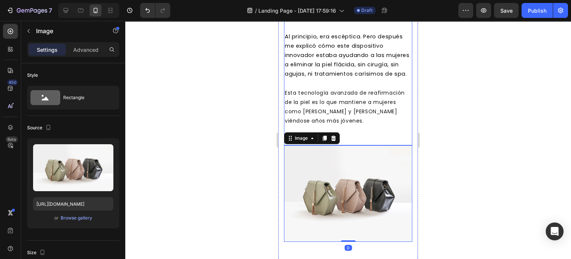
click at [351, 144] on p "Rich Text Editor. Editing area: main" at bounding box center [348, 135] width 127 height 19
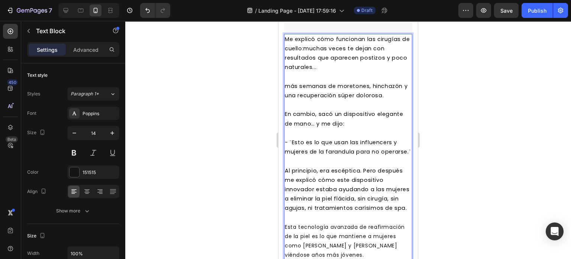
scroll to position [827, 0]
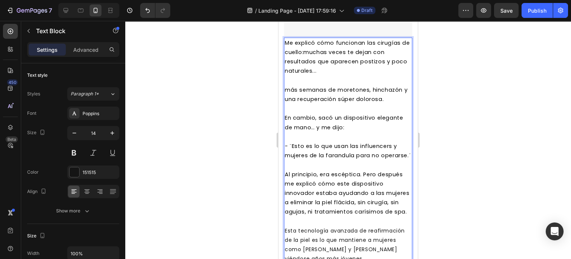
drag, startPoint x: 479, startPoint y: 130, endPoint x: 126, endPoint y: 86, distance: 355.8
click at [479, 130] on div at bounding box center [348, 140] width 446 height 238
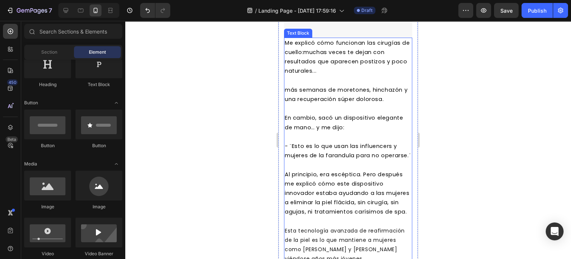
click at [336, 85] on p "Rich Text Editor. Editing area: main" at bounding box center [348, 80] width 127 height 9
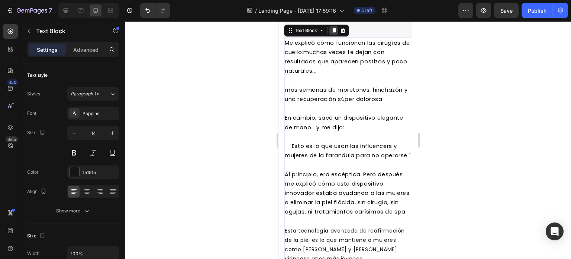
click at [334, 33] on icon at bounding box center [334, 30] width 4 height 5
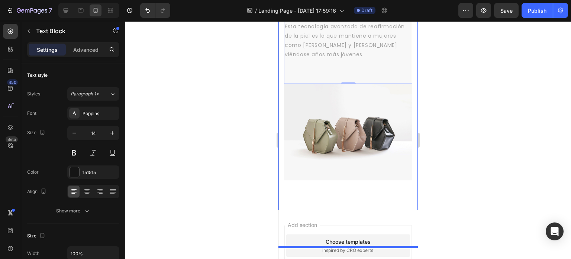
scroll to position [1296, 0]
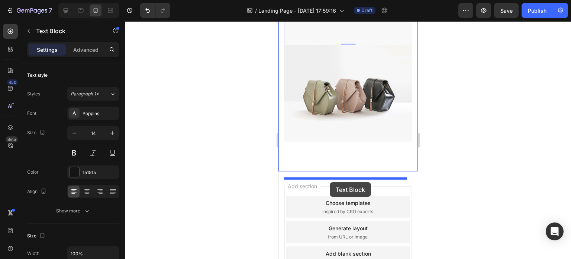
drag, startPoint x: 290, startPoint y: 39, endPoint x: 330, endPoint y: 181, distance: 147.2
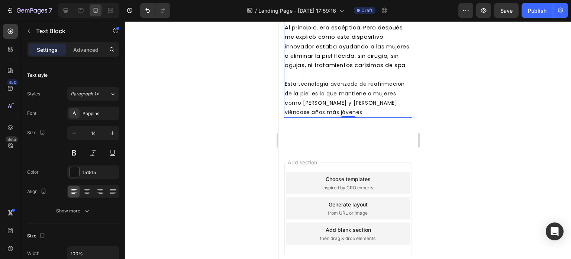
scroll to position [1046, 0]
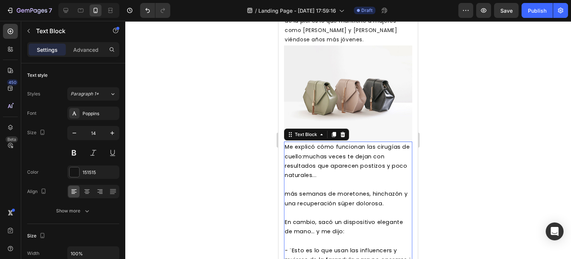
click at [331, 179] on span "Me explicó cómo funcionan las cirugías de cuello:muchas veces te dejan con resu…" at bounding box center [347, 161] width 125 height 36
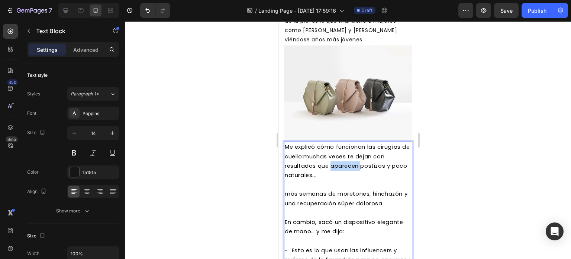
click at [331, 179] on span "Me explicó cómo funcionan las cirugías de cuello:muchas veces te dejan con resu…" at bounding box center [347, 161] width 125 height 36
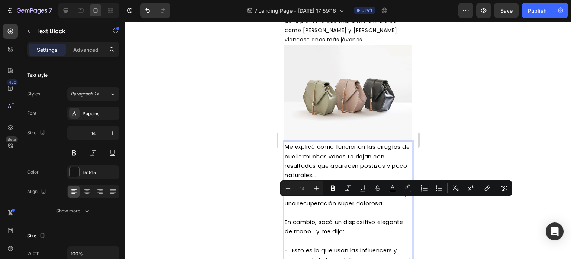
click at [306, 189] on p "Rich Text Editor. Editing area: main" at bounding box center [348, 184] width 127 height 9
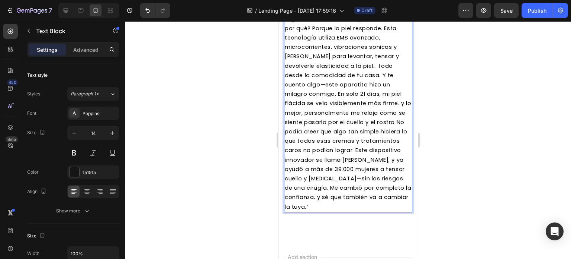
scroll to position [1185, 0]
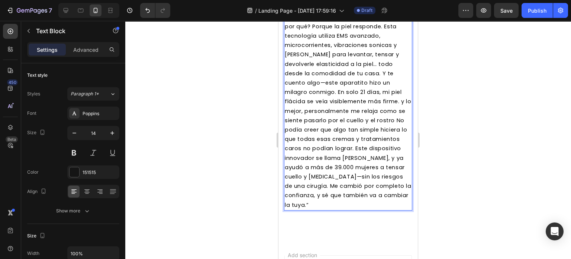
click at [328, 48] on span "Aunque la plata no es problema para ellas, eligieron esto en vez de operarse. ¿…" at bounding box center [348, 106] width 127 height 204
click at [401, 58] on p "Aunque la plata no es problema para ellas, eligieron esto en vez de operarse. ¿…" at bounding box center [348, 106] width 127 height 206
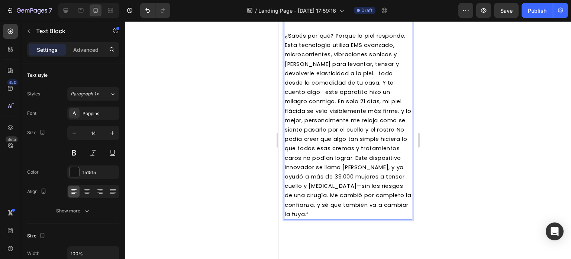
click at [391, 76] on p "¿Sabés por qué? Porque la piel responde. Esta tecnología utiliza EMS avanzado, …" at bounding box center [348, 124] width 127 height 187
click at [317, 83] on span "¿Sabés por qué? Porque la piel responde. Esta tecnología utiliza EMS avanzado, …" at bounding box center [348, 125] width 127 height 186
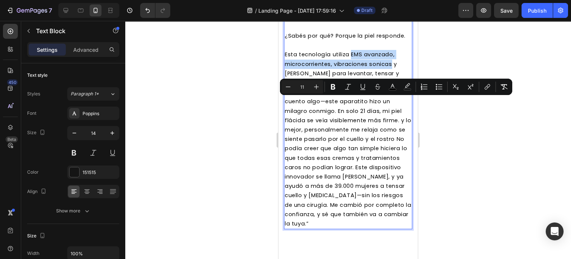
drag, startPoint x: 351, startPoint y: 100, endPoint x: 393, endPoint y: 114, distance: 44.5
click at [393, 114] on span "Esta tecnología utiliza EMS avanzado, microcorrientes, vibraciones sonicas y [P…" at bounding box center [348, 139] width 127 height 176
click at [333, 84] on icon "Editor contextual toolbar" at bounding box center [333, 87] width 4 height 6
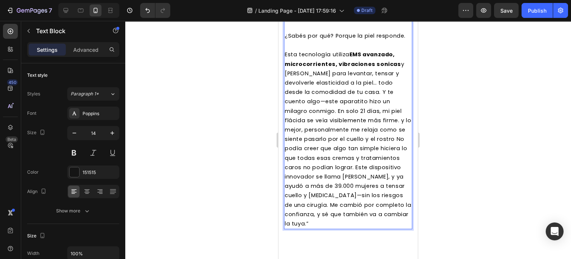
click at [348, 120] on span "Esta tecnología utiliza EMS avanzado, microcorrientes, vibraciones sonicas y [P…" at bounding box center [348, 139] width 127 height 176
click at [380, 132] on span "Esta tecnología utiliza EMS avanzado, microcorrientes, vibraciones sonicas y [P…" at bounding box center [348, 139] width 127 height 176
click at [382, 143] on span "Esta tecnología utiliza EMS avanzado, microcorrientes, vibraciones sonicas y [P…" at bounding box center [348, 139] width 127 height 176
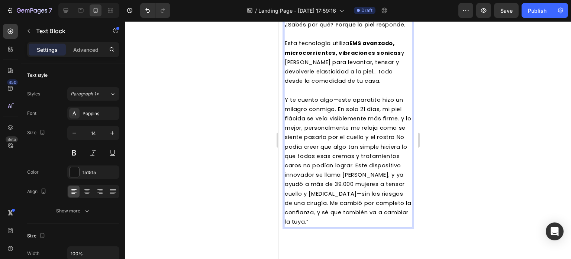
scroll to position [1208, 0]
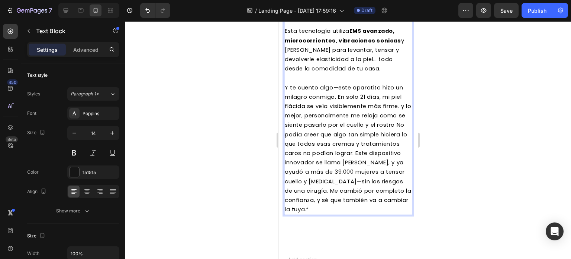
click at [339, 145] on span "Y te cuento algo—este aparatito hizo un milagro conmigo. En solo 21 días, mi pi…" at bounding box center [348, 148] width 127 height 129
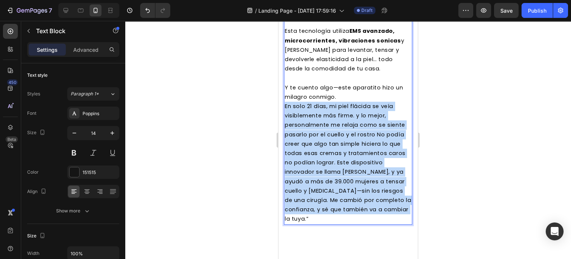
scroll to position [1378, 0]
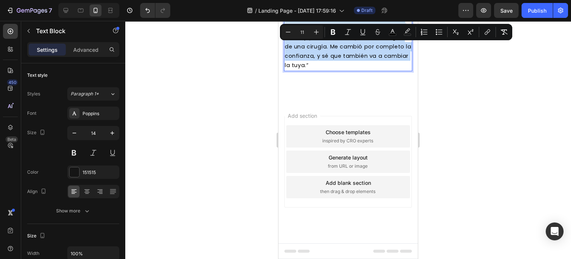
drag, startPoint x: 284, startPoint y: 156, endPoint x: 395, endPoint y: 258, distance: 150.6
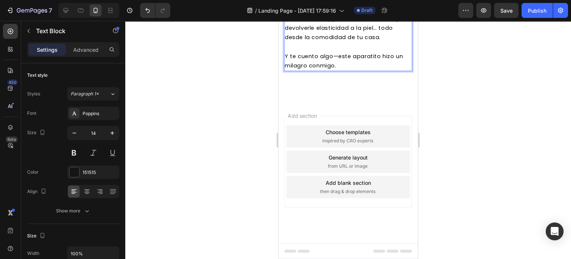
scroll to position [1252, 0]
click at [479, 111] on div at bounding box center [348, 140] width 446 height 238
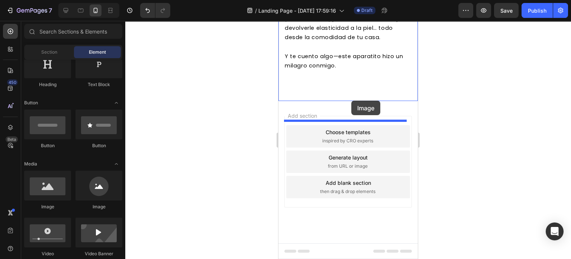
drag, startPoint x: 326, startPoint y: 204, endPoint x: 351, endPoint y: 100, distance: 106.8
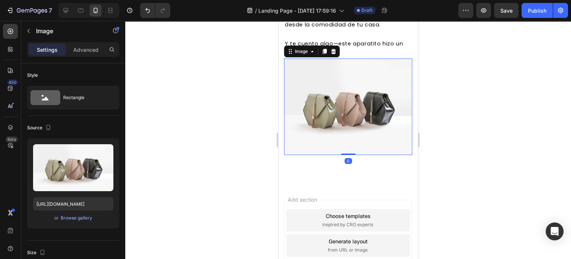
click at [314, 135] on img at bounding box center [348, 106] width 128 height 96
click at [348, 29] on p "Esta tecnología utiliza EMS avanzado, microcorrientes, vibraciones sonicas y [P…" at bounding box center [348, 6] width 127 height 47
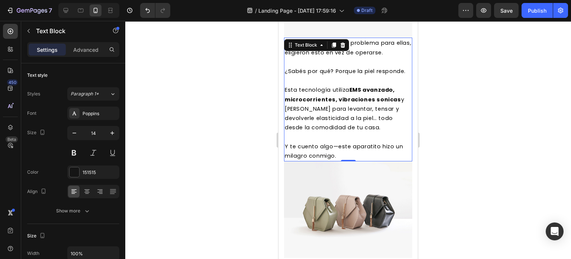
scroll to position [1149, 0]
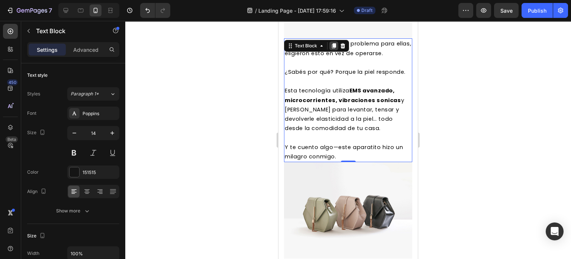
click at [331, 49] on icon at bounding box center [334, 46] width 6 height 6
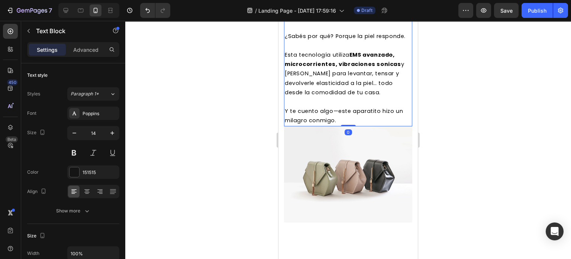
scroll to position [1313, 0]
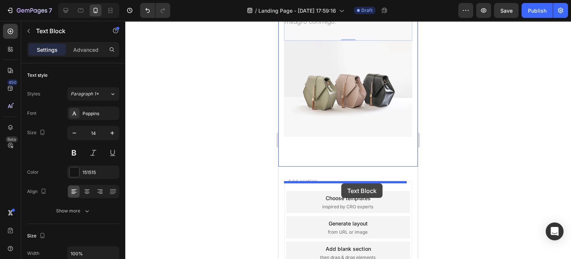
drag, startPoint x: 292, startPoint y: 42, endPoint x: 341, endPoint y: 183, distance: 149.5
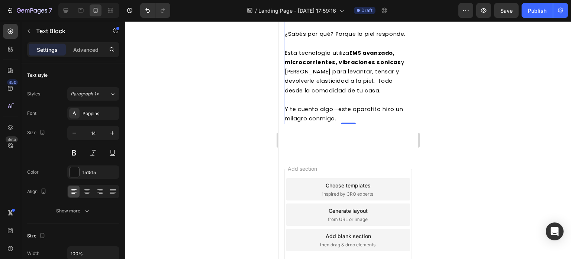
scroll to position [1270, 0]
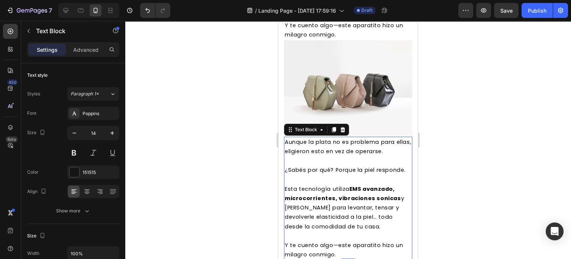
click at [341, 155] on span "Aunque la plata no es problema para ellas, eligieron esto en vez de operarse." at bounding box center [348, 146] width 126 height 17
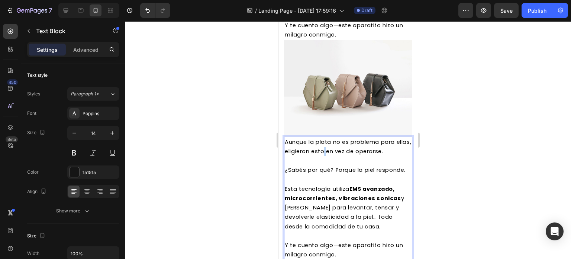
click at [341, 155] on span "Aunque la plata no es problema para ellas, eligieron esto en vez de operarse." at bounding box center [348, 146] width 126 height 17
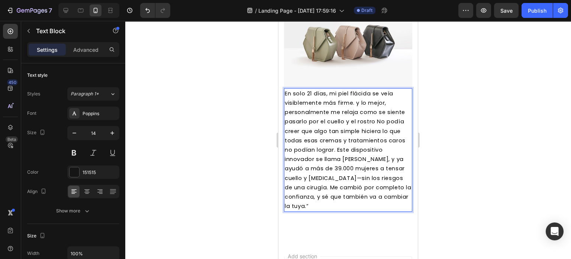
scroll to position [1326, 0]
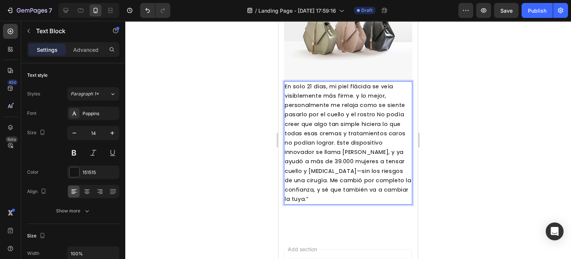
click at [443, 173] on div at bounding box center [348, 140] width 446 height 238
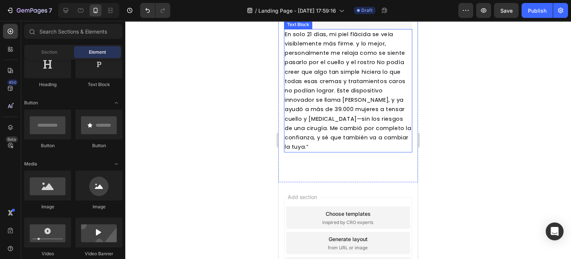
scroll to position [1380, 0]
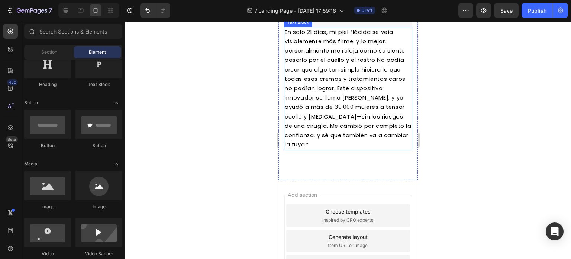
click at [349, 127] on span "En solo 21 días, mi piel flácida se veía visiblemente más firme. y lo mejor, pe…" at bounding box center [348, 88] width 127 height 120
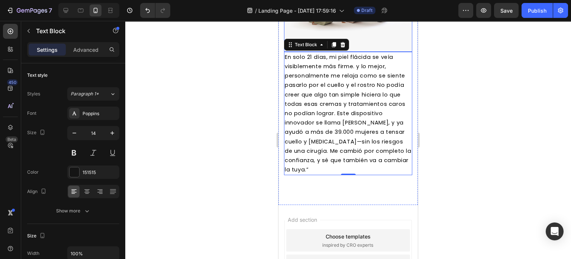
scroll to position [1352, 0]
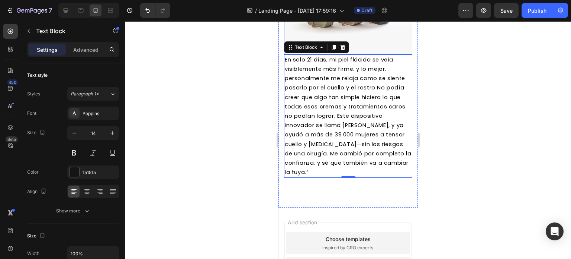
click at [320, 54] on img at bounding box center [348, 6] width 128 height 96
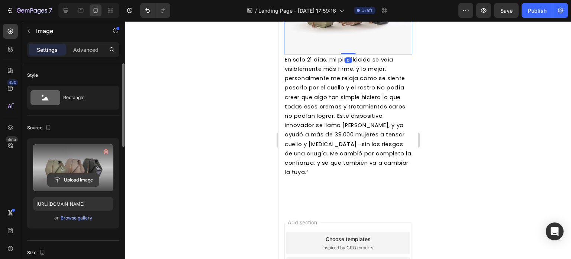
click at [48, 176] on input "file" at bounding box center [73, 179] width 51 height 13
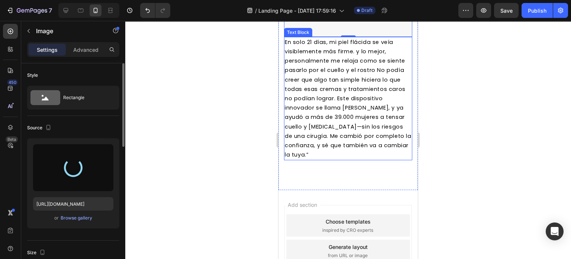
type input "[URL][DOMAIN_NAME]"
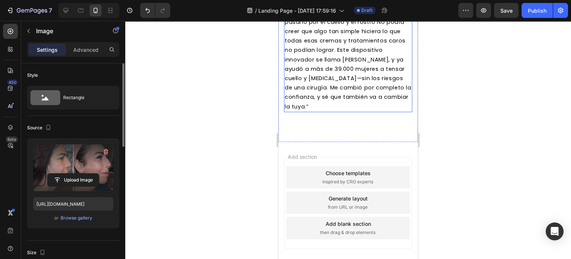
scroll to position [1432, 0]
click at [327, 109] on span "En solo 21 días, mi piel flácida se veía visiblemente más firme. y lo mejor, pe…" at bounding box center [348, 50] width 127 height 120
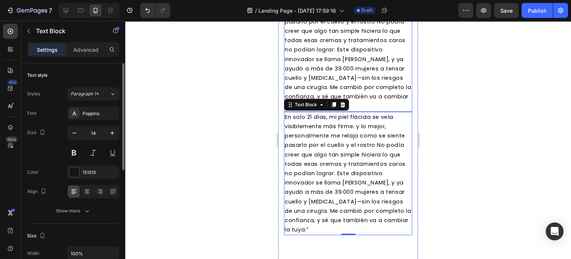
click at [322, 83] on span "En solo 21 días, mi piel flácida se veía visiblemente más firme. y lo mejor, pe…" at bounding box center [348, 50] width 127 height 120
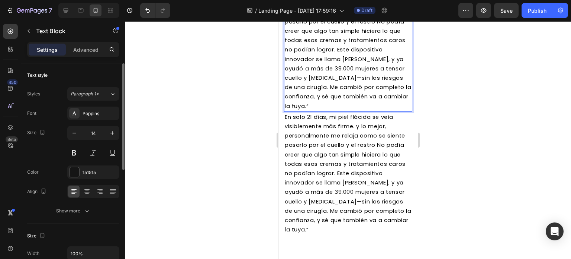
click at [359, 47] on span "En solo 21 días, mi piel flácida se veía visiblemente más firme. y lo mejor, pe…" at bounding box center [348, 50] width 127 height 120
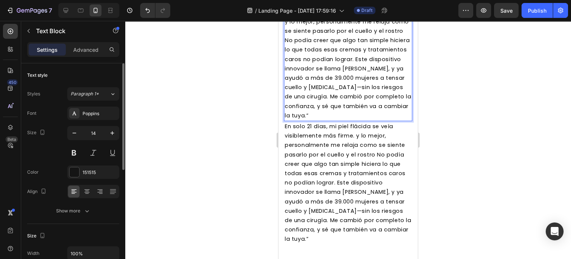
click at [303, 87] on span "y lo mejor, personalmente me relaja como se siente pasarlo por el cuello y el r…" at bounding box center [348, 68] width 127 height 101
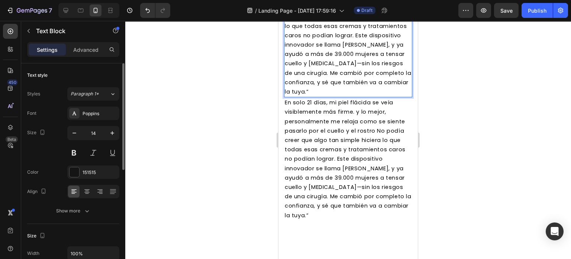
scroll to position [1467, 0]
click at [398, 90] on p "No podía creer que algo tan simple hiciera lo que todas esas cremas y tratamien…" at bounding box center [348, 53] width 127 height 84
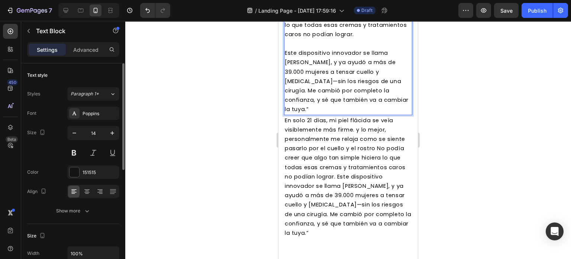
click at [364, 113] on span "Este dispositivo innovador se llama [PERSON_NAME], y ya ayudó a más de 39.000 m…" at bounding box center [347, 81] width 124 height 64
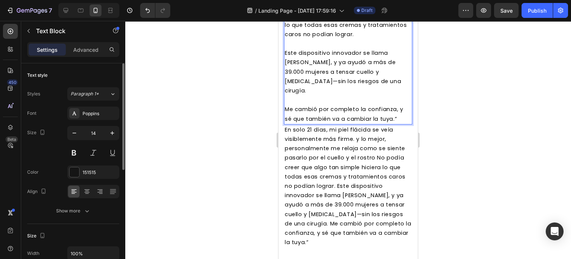
click at [300, 94] on span "Este dispositivo innovador se llama [PERSON_NAME], y ya ayudó a más de 39.000 m…" at bounding box center [343, 71] width 116 height 45
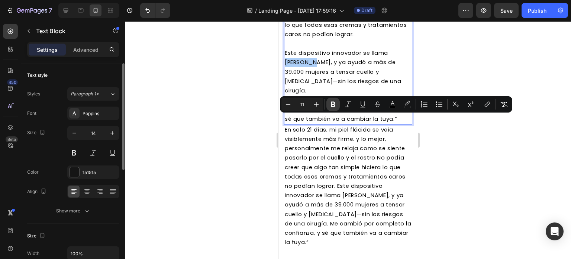
click at [330, 103] on icon "Editor contextual toolbar" at bounding box center [333, 103] width 7 height 7
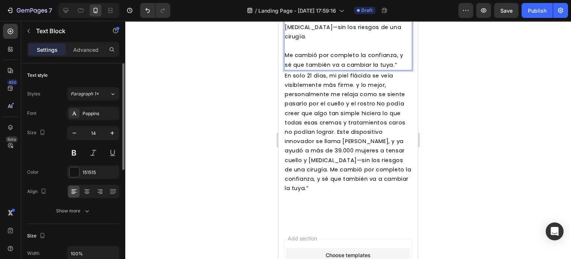
scroll to position [1523, 0]
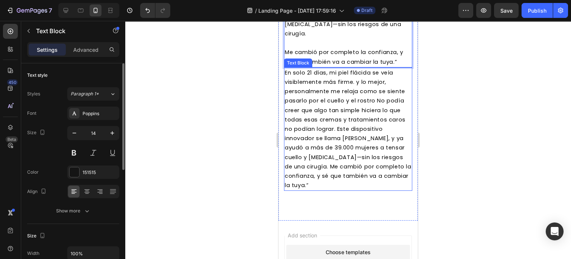
click at [326, 142] on span "En solo 21 días, mi piel flácida se veía visiblemente más firme. y lo mejor, pe…" at bounding box center [348, 129] width 127 height 120
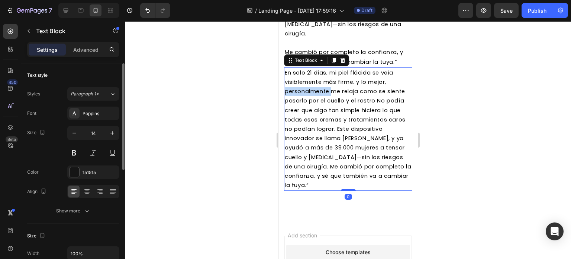
click at [326, 142] on span "En solo 21 días, mi piel flácida se veía visiblemente más firme. y lo mejor, pe…" at bounding box center [348, 129] width 127 height 120
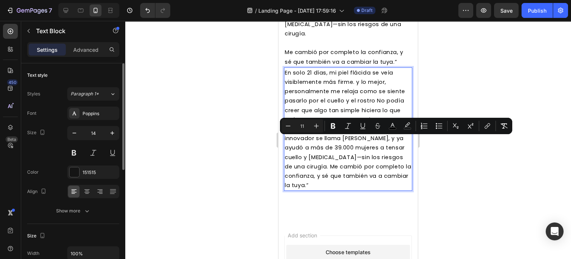
click at [326, 166] on span "En solo 21 días, mi piel flácida se veía visiblemente más firme. y lo mejor, pe…" at bounding box center [348, 129] width 127 height 120
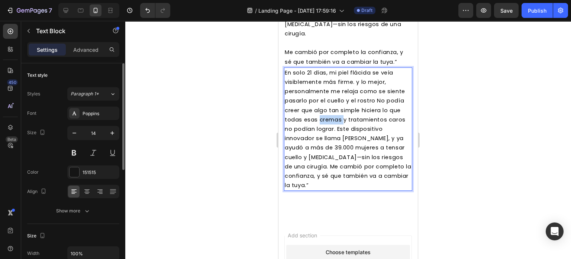
click at [326, 166] on span "En solo 21 días, mi piel flácida se veía visiblemente más firme. y lo mejor, pe…" at bounding box center [348, 129] width 127 height 120
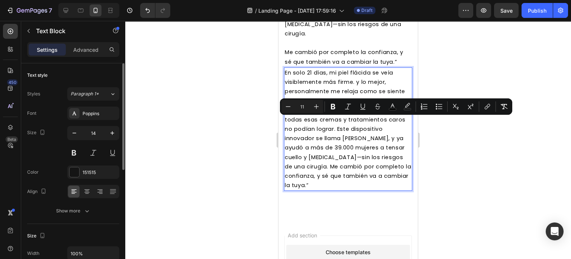
type input "14"
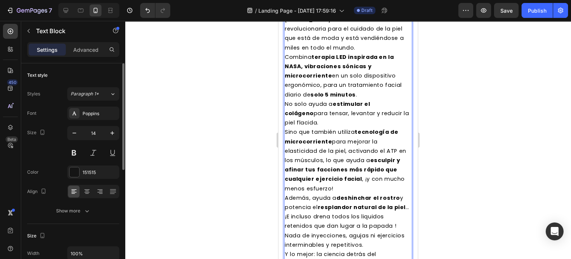
scroll to position [1583, 0]
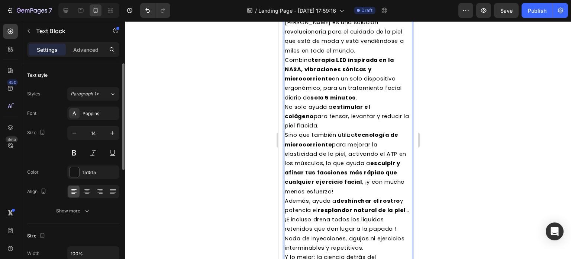
click at [366, 102] on p "Combina terapia LED inspirada en la NASA, vibraciones sónicas y microcorriente …" at bounding box center [348, 78] width 127 height 47
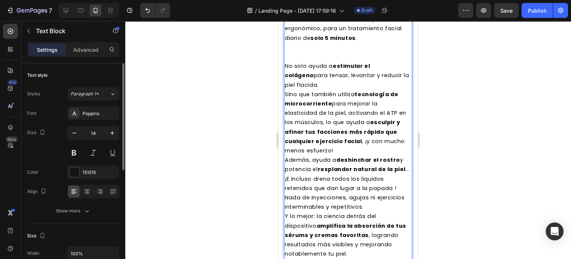
scroll to position [1643, 0]
click at [328, 90] on p "No solo ayuda a estimular el colágeno para tensar, levantar y reducir la piel f…" at bounding box center [348, 75] width 127 height 28
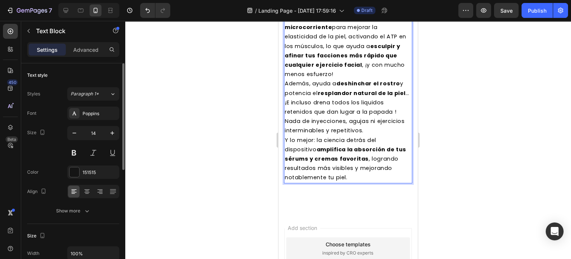
scroll to position [1729, 0]
click at [361, 77] on span "Sino que también utiliza tecnología de microcorriente para mejorar la elasticid…" at bounding box center [346, 45] width 122 height 64
click at [344, 78] on p "Sino que también utiliza tecnología de microcorriente para mejorar la elasticid…" at bounding box center [348, 45] width 127 height 65
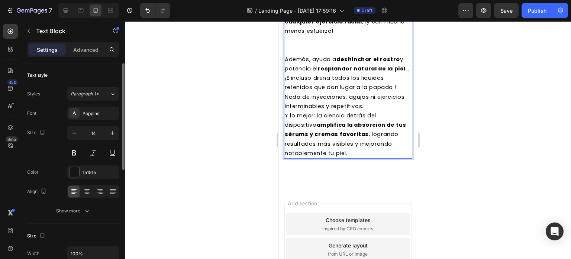
scroll to position [1772, 0]
click at [344, 73] on p "Además, ayuda a deshinchar el rostro y potencia el resplandor natural de la pie…" at bounding box center [348, 63] width 127 height 19
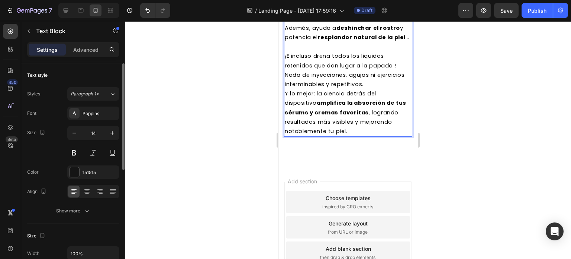
scroll to position [1803, 0]
click at [380, 135] on p "Nada de inyecciones, agujas ni ejercicios interminables y repetitivos. Y lo mej…" at bounding box center [348, 102] width 127 height 65
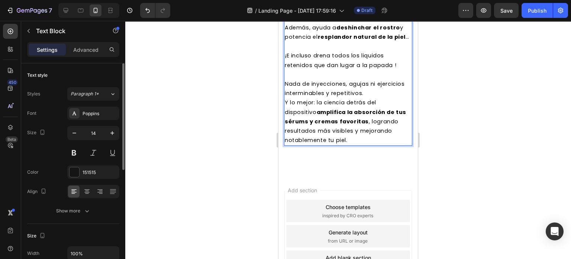
click at [395, 68] on span "¡E incluso drena todos los liquidos retenidos que dan lugar a la papada !" at bounding box center [341, 60] width 112 height 17
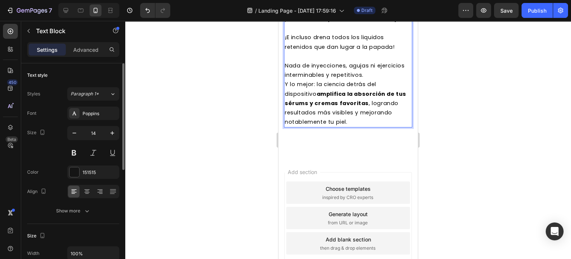
scroll to position [1830, 0]
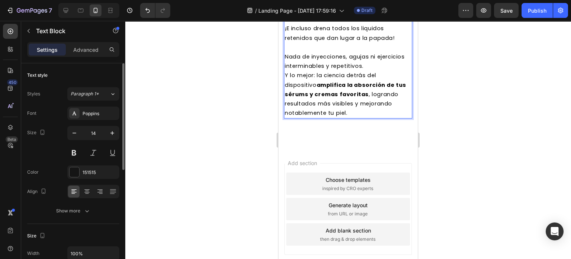
click at [305, 116] on span "Y lo mejor: la ciencia detrás del dispositivo amplifica la absorción de tus sér…" at bounding box center [346, 93] width 122 height 45
click at [396, 118] on p "Nada de inyecciones, agujas ni ejercicios interminables y repetitivos. Y lo mej…" at bounding box center [348, 84] width 127 height 65
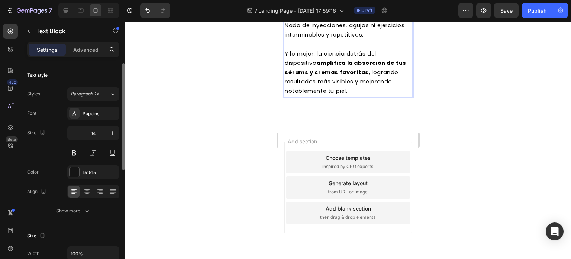
scroll to position [1867, 0]
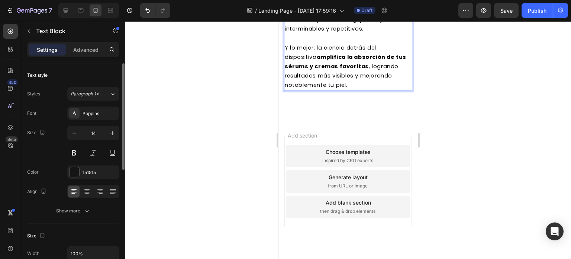
click at [364, 90] on p "⁠⁠⁠⁠⁠⁠⁠ Y lo mejor: la ciencia detrás del dispositivo amplifica la absorción de…" at bounding box center [348, 61] width 127 height 56
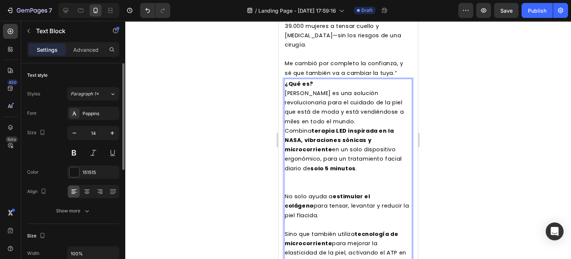
scroll to position [1512, 0]
click at [341, 60] on p "Rich Text Editor. Editing area: main" at bounding box center [348, 54] width 127 height 9
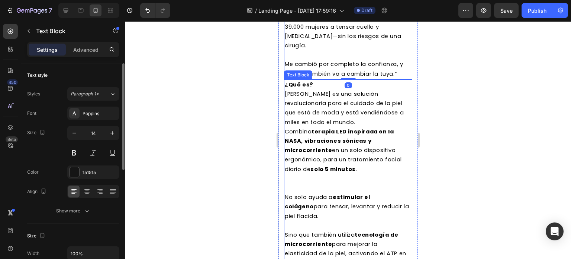
click at [338, 127] on p "¿Qué es? Dermaglow es una solución revolucionaria para el cuidado de la piel qu…" at bounding box center [348, 103] width 127 height 47
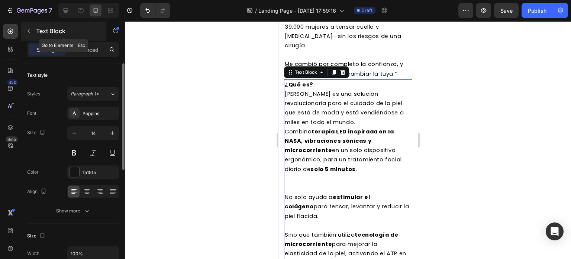
click at [25, 29] on button "button" at bounding box center [29, 31] width 12 height 12
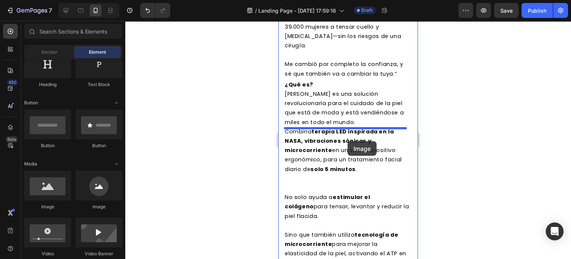
drag, startPoint x: 322, startPoint y: 208, endPoint x: 348, endPoint y: 141, distance: 71.8
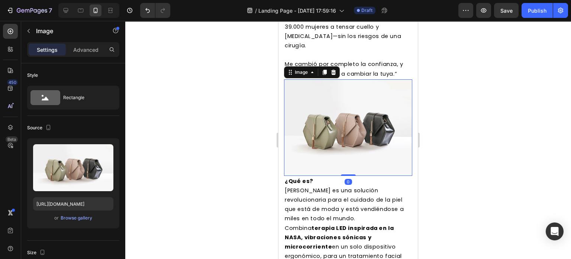
click at [344, 144] on img at bounding box center [348, 127] width 128 height 96
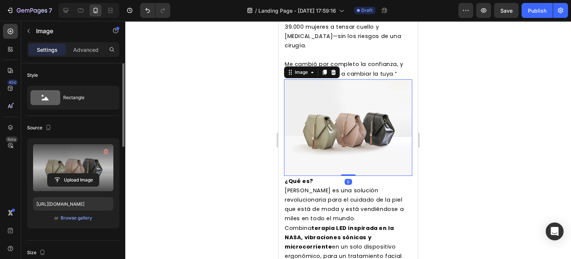
click at [71, 170] on label at bounding box center [73, 167] width 80 height 47
click at [71, 173] on input "file" at bounding box center [73, 179] width 51 height 13
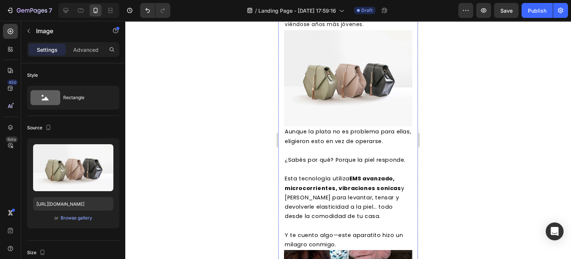
scroll to position [1061, 0]
click at [337, 94] on img at bounding box center [348, 78] width 128 height 96
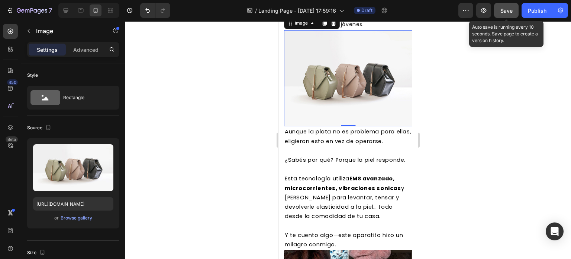
click at [508, 13] on span "Save" at bounding box center [507, 10] width 12 height 6
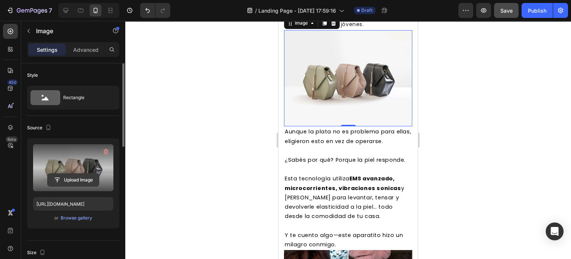
click at [59, 173] on input "file" at bounding box center [73, 179] width 51 height 13
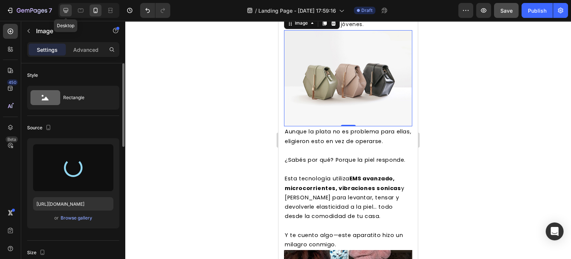
click at [64, 7] on icon at bounding box center [65, 10] width 7 height 7
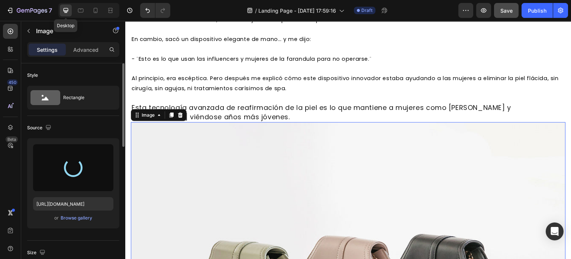
scroll to position [1359, 0]
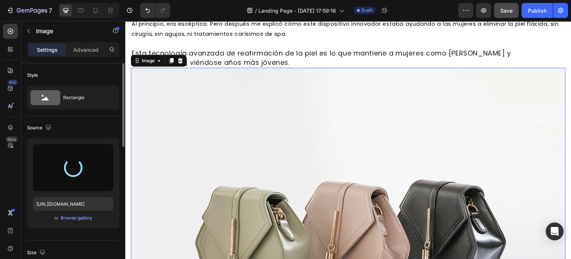
type input "[URL][DOMAIN_NAME]"
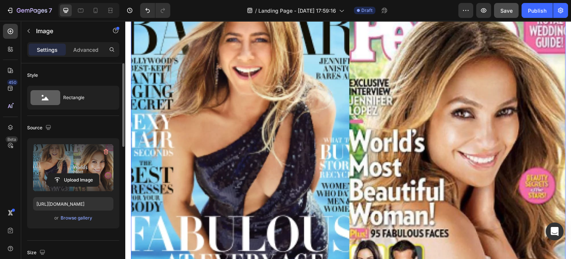
scroll to position [1415, 0]
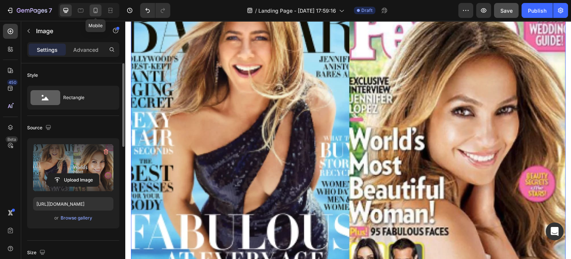
click at [96, 11] on icon at bounding box center [95, 10] width 7 height 7
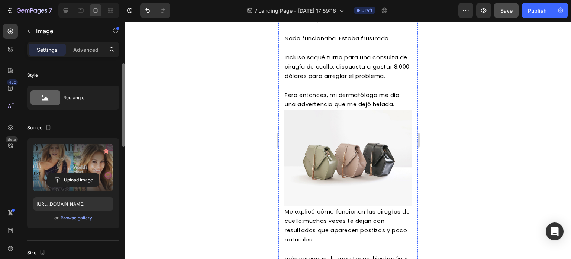
scroll to position [659, 0]
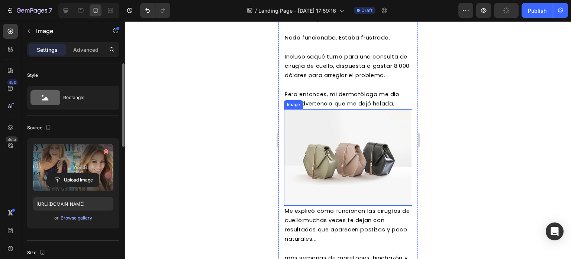
click at [340, 149] on img at bounding box center [348, 157] width 128 height 96
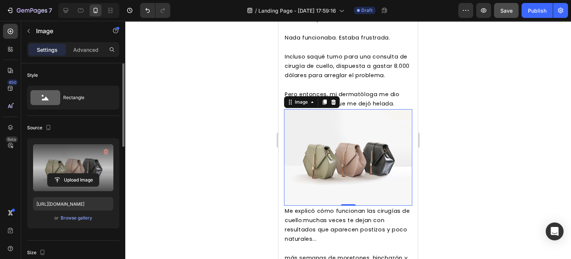
click at [90, 160] on label at bounding box center [73, 167] width 80 height 47
click at [90, 173] on input "file" at bounding box center [73, 179] width 51 height 13
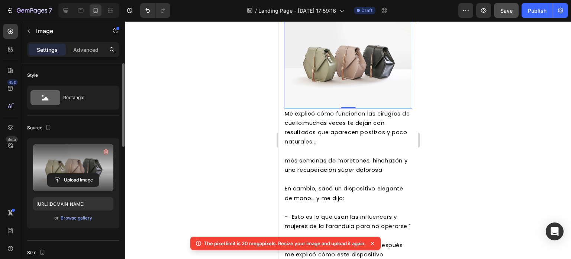
scroll to position [757, 0]
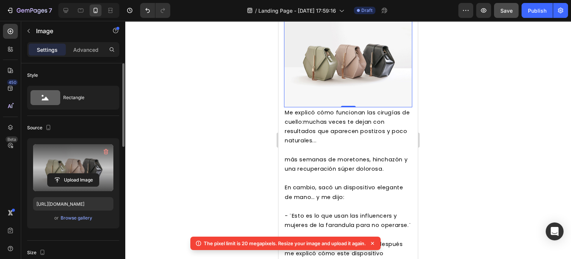
click at [81, 158] on label at bounding box center [73, 167] width 80 height 47
click at [81, 173] on input "file" at bounding box center [73, 179] width 51 height 13
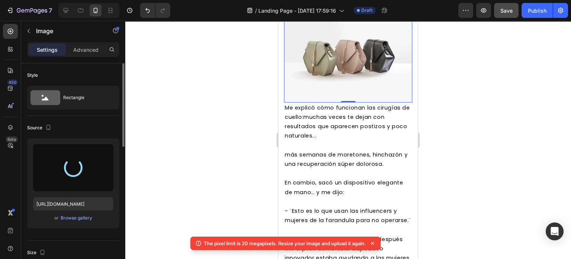
scroll to position [759, 0]
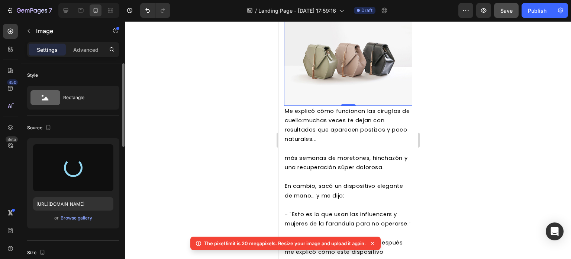
type input "[URL][DOMAIN_NAME]"
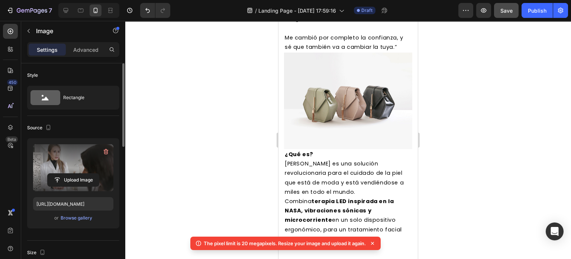
scroll to position [1519, 0]
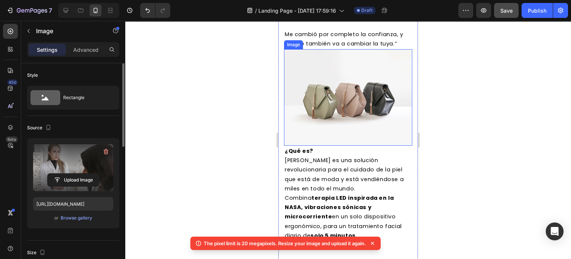
click at [329, 130] on img at bounding box center [348, 97] width 128 height 96
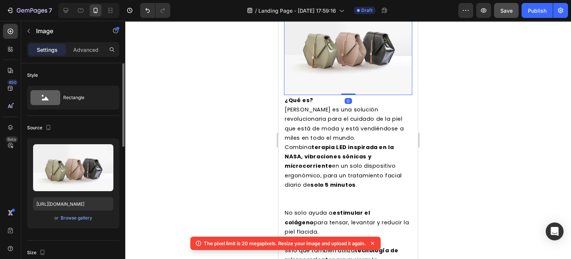
scroll to position [1570, 0]
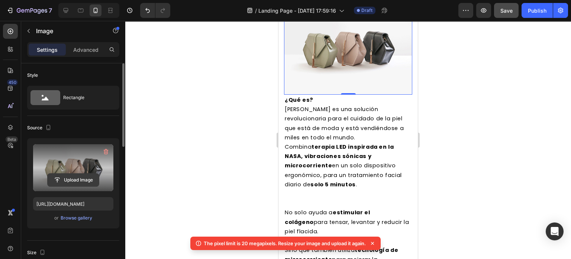
click at [57, 176] on input "file" at bounding box center [73, 179] width 51 height 13
click at [73, 174] on input "file" at bounding box center [73, 179] width 51 height 13
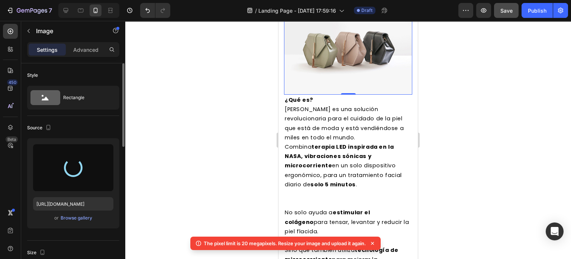
scroll to position [1613, 0]
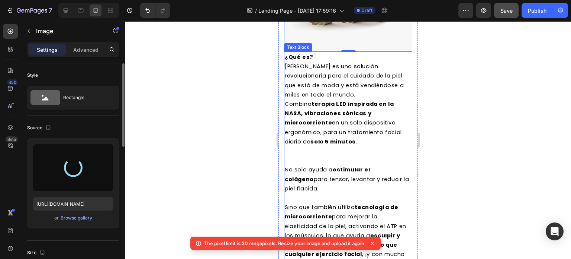
type input "[URL][DOMAIN_NAME]"
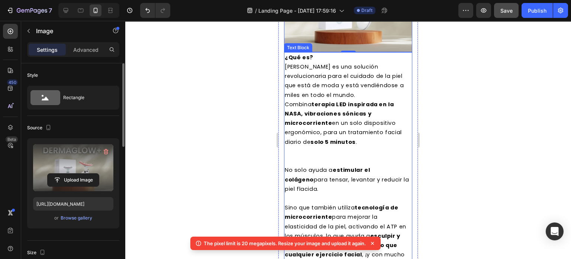
click at [309, 99] on span "[PERSON_NAME] es una solución revolucionaria para el cuidado de la piel que est…" at bounding box center [344, 81] width 119 height 36
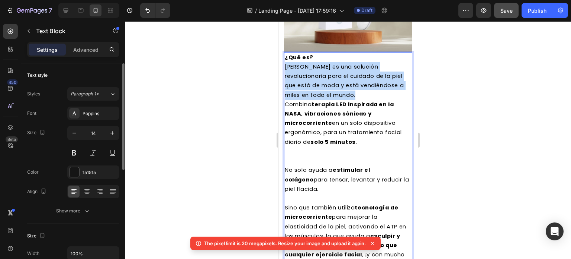
click at [309, 99] on span "[PERSON_NAME] es una solución revolucionaria para el cuidado de la piel que est…" at bounding box center [344, 81] width 119 height 36
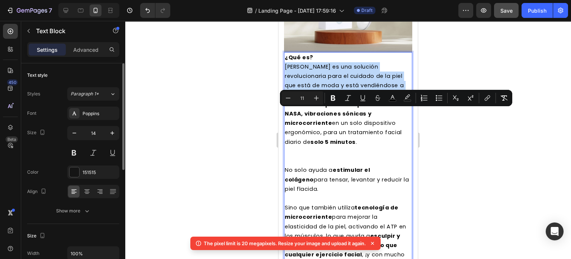
click at [309, 99] on span "[PERSON_NAME] es una solución revolucionaria para el cuidado de la piel que est…" at bounding box center [344, 81] width 119 height 36
click at [305, 99] on span "[PERSON_NAME] es una solución revolucionaria para el cuidado de la piel que est…" at bounding box center [344, 81] width 119 height 36
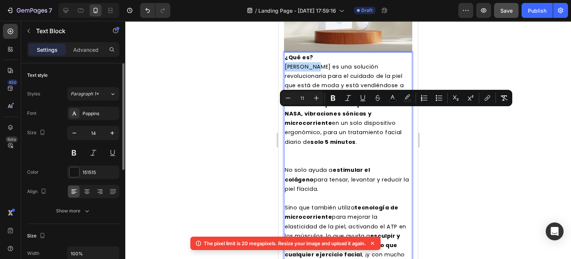
click at [305, 99] on span "[PERSON_NAME] es una solución revolucionaria para el cuidado de la piel que est…" at bounding box center [344, 81] width 119 height 36
drag, startPoint x: 332, startPoint y: 94, endPoint x: 70, endPoint y: 101, distance: 262.3
click at [332, 94] on icon "Editor contextual toolbar" at bounding box center [333, 97] width 7 height 7
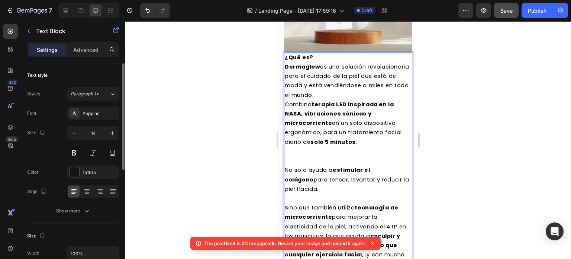
click at [373, 147] on p "Combina terapia LED inspirada en la NASA, vibraciones sónicas y microcorriente …" at bounding box center [348, 123] width 127 height 47
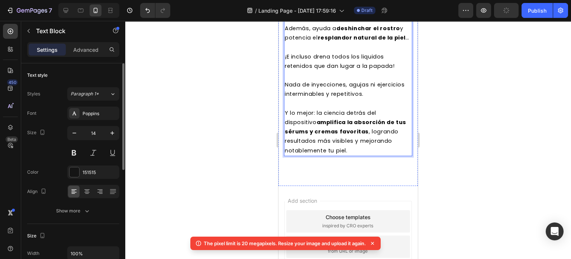
scroll to position [1875, 0]
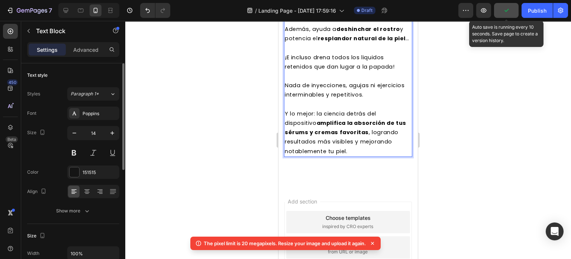
click at [505, 12] on icon "button" at bounding box center [506, 10] width 7 height 7
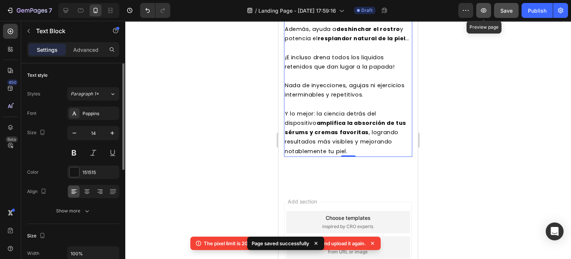
click at [485, 8] on icon "button" at bounding box center [484, 10] width 6 height 4
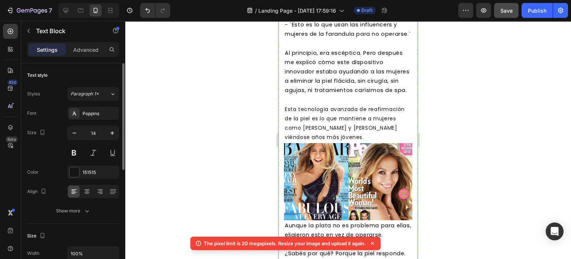
scroll to position [946, 0]
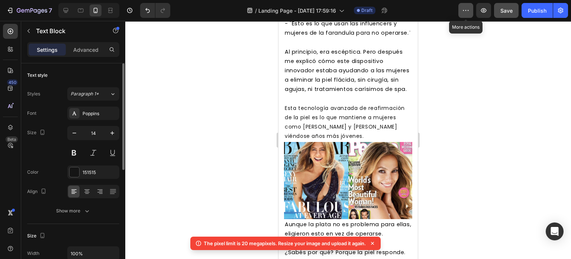
click at [463, 8] on icon "button" at bounding box center [465, 10] width 7 height 7
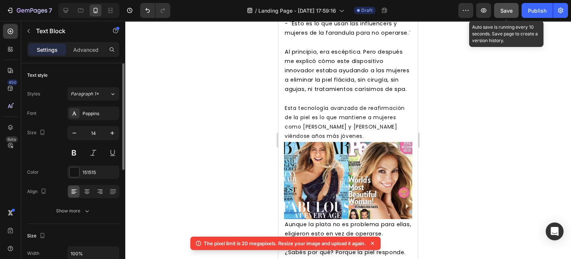
click at [500, 7] on button "Save" at bounding box center [506, 10] width 25 height 15
